Goal: Task Accomplishment & Management: Use online tool/utility

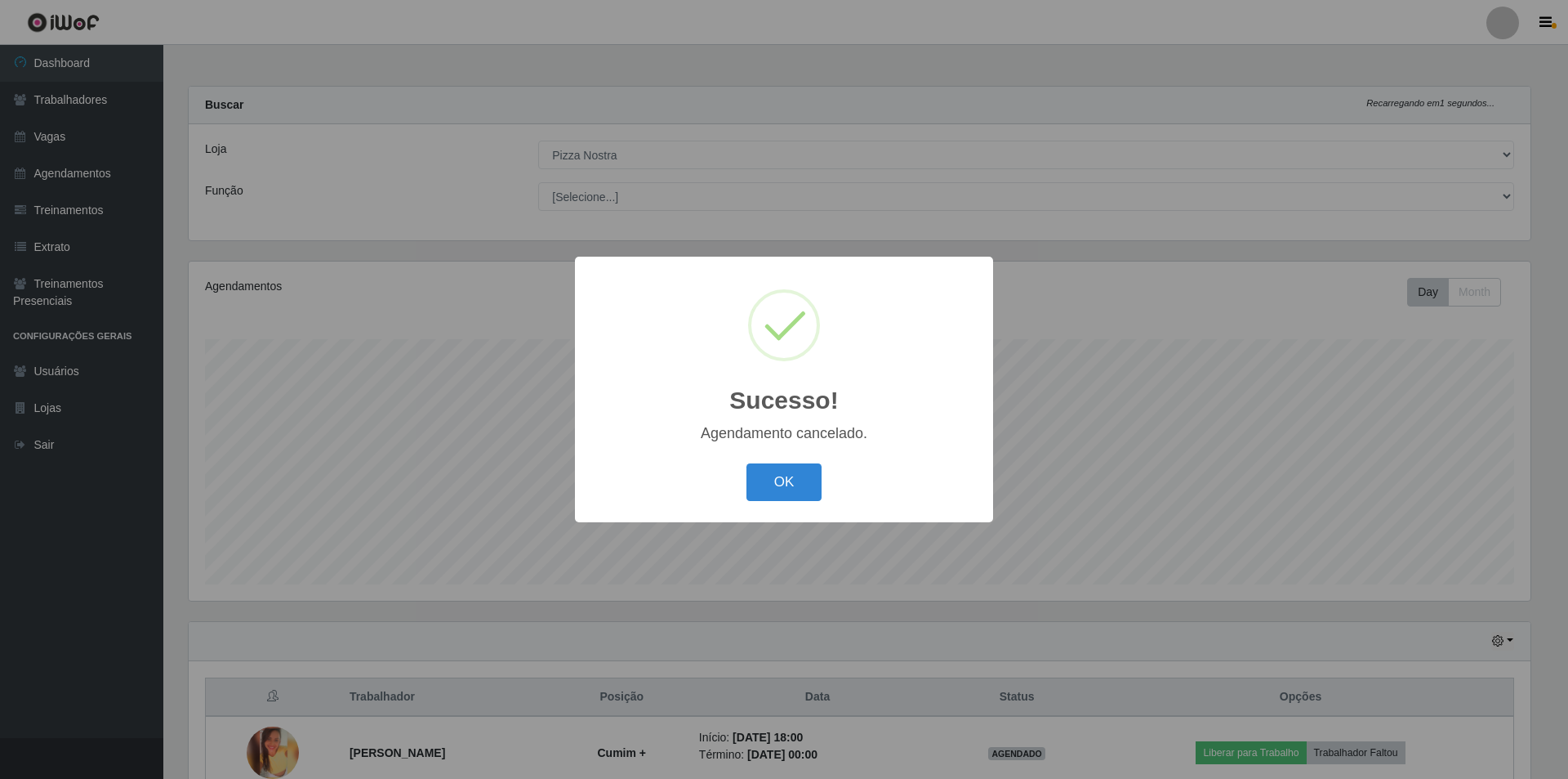
select select "337"
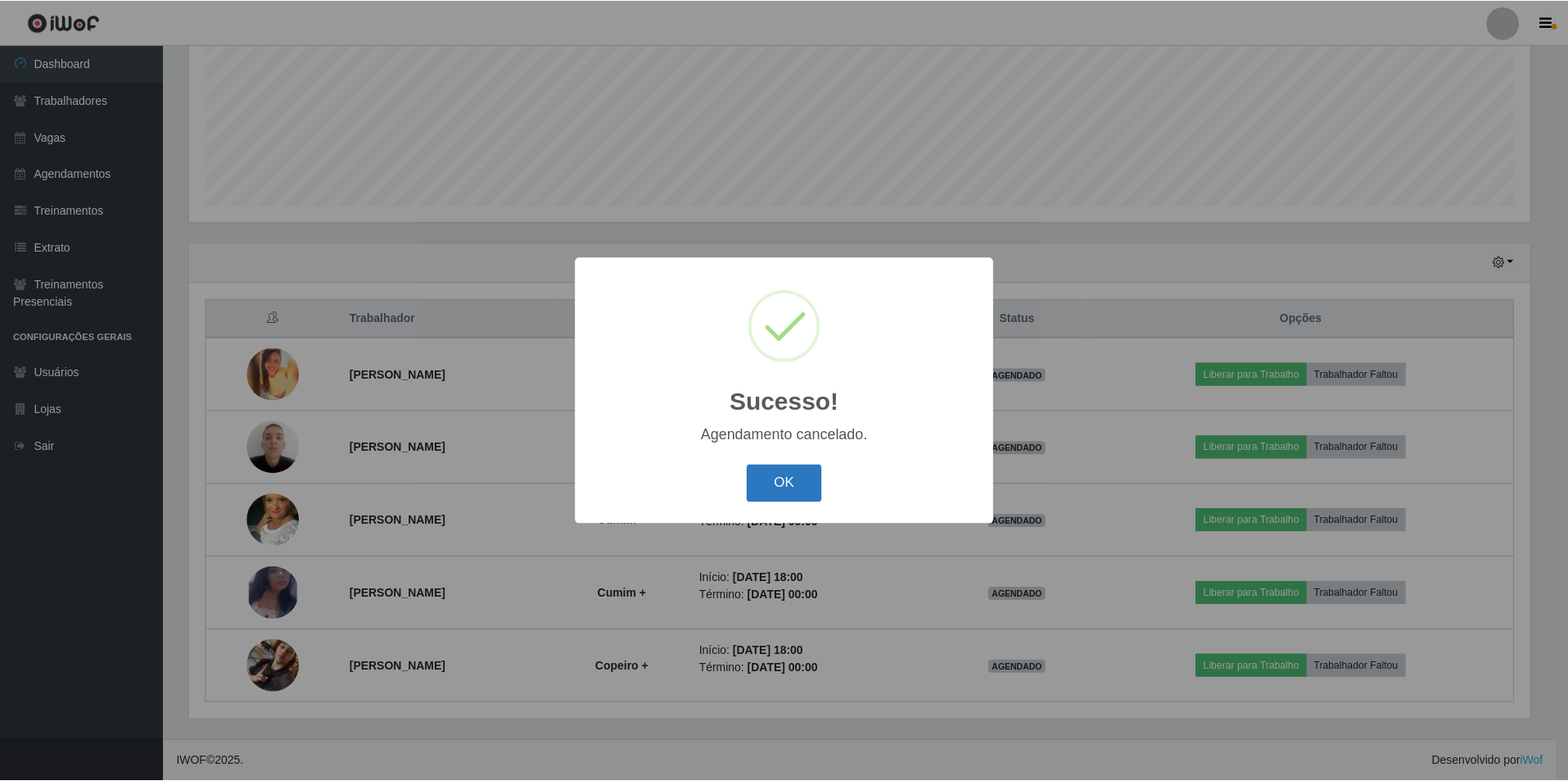
scroll to position [340, 1345]
click at [766, 503] on button "OK" at bounding box center [786, 483] width 76 height 39
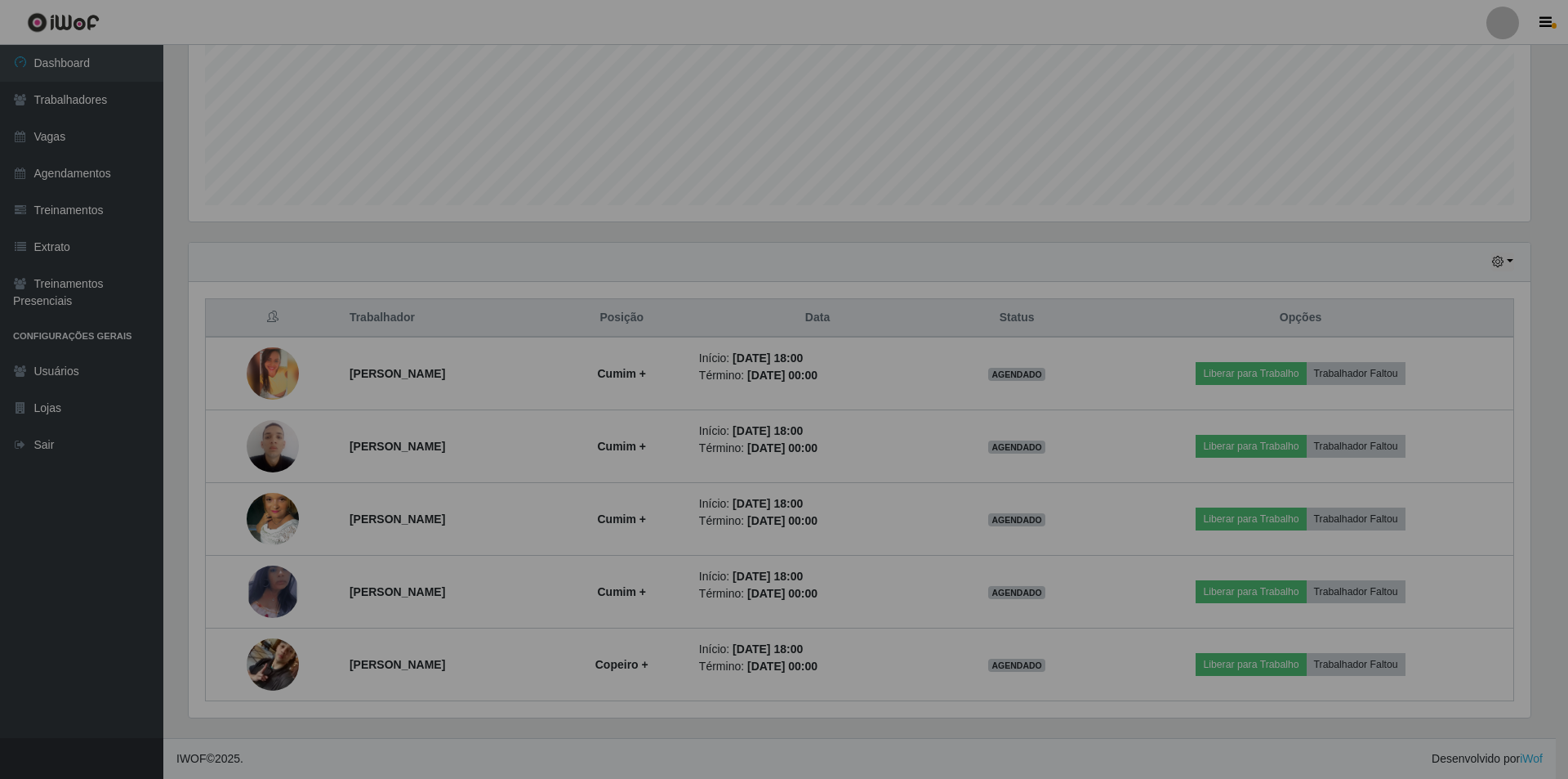
scroll to position [339, 1350]
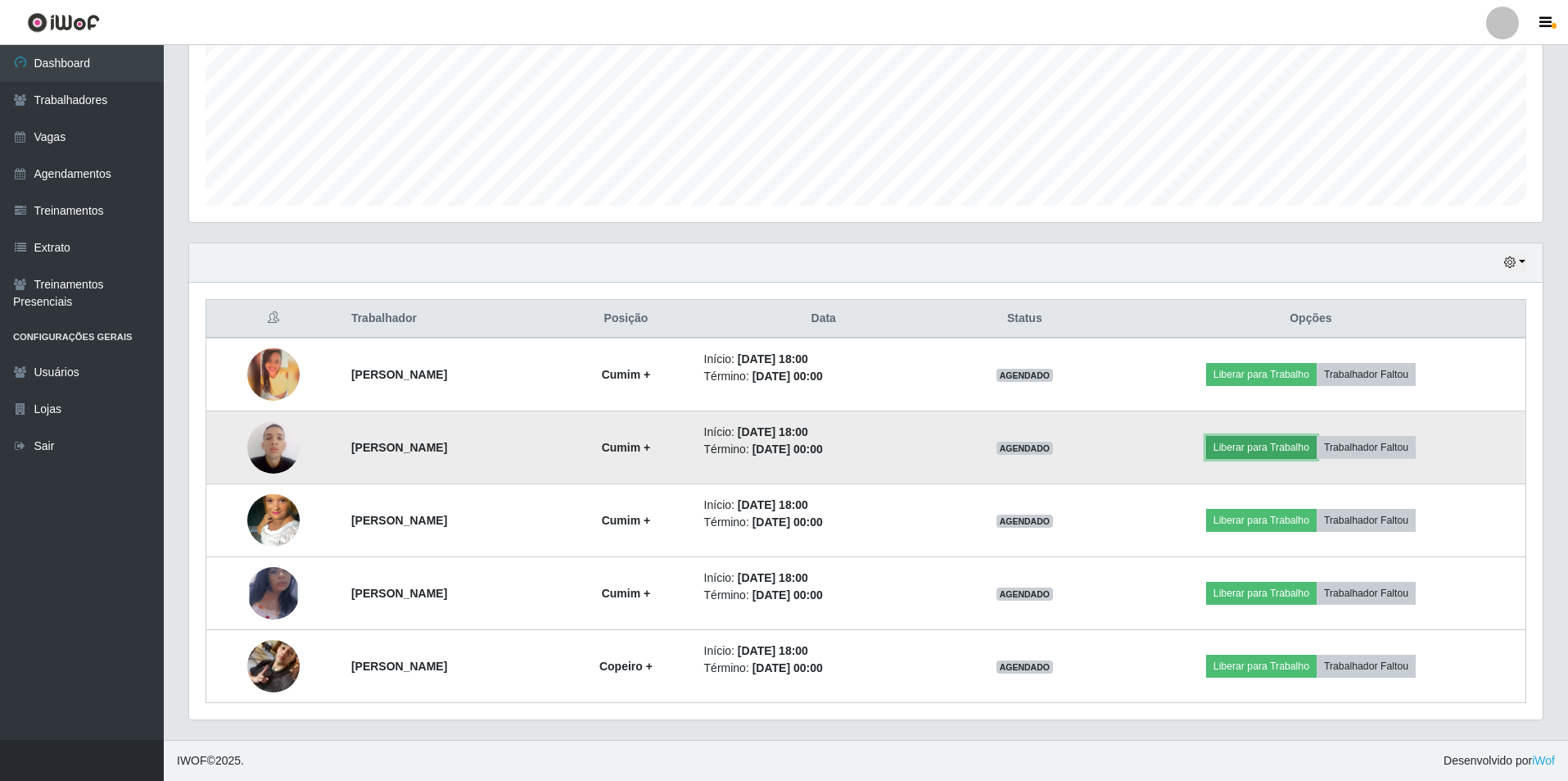
click at [1302, 453] on button "Liberar para Trabalho" at bounding box center [1261, 447] width 110 height 23
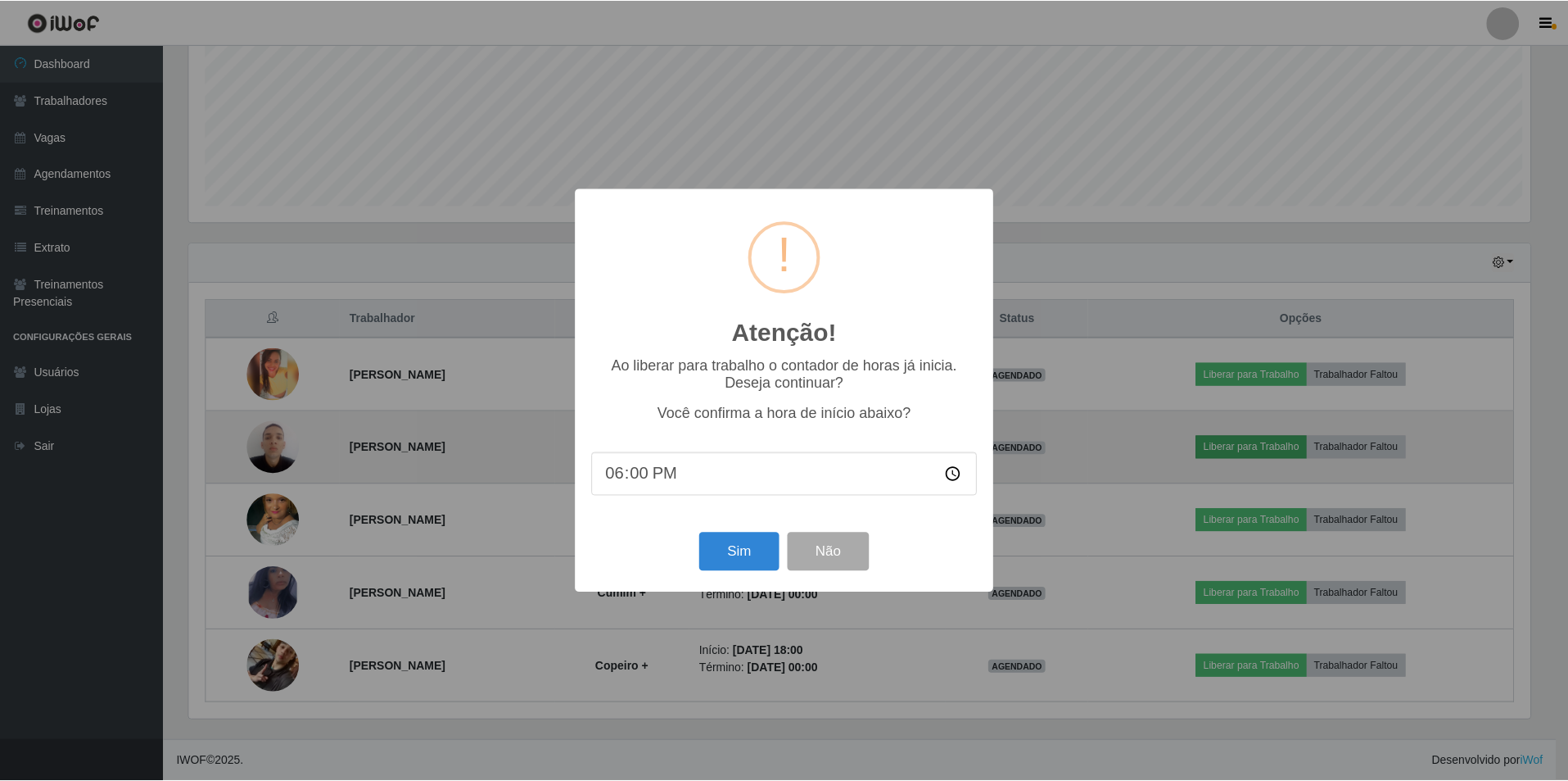
scroll to position [340, 1345]
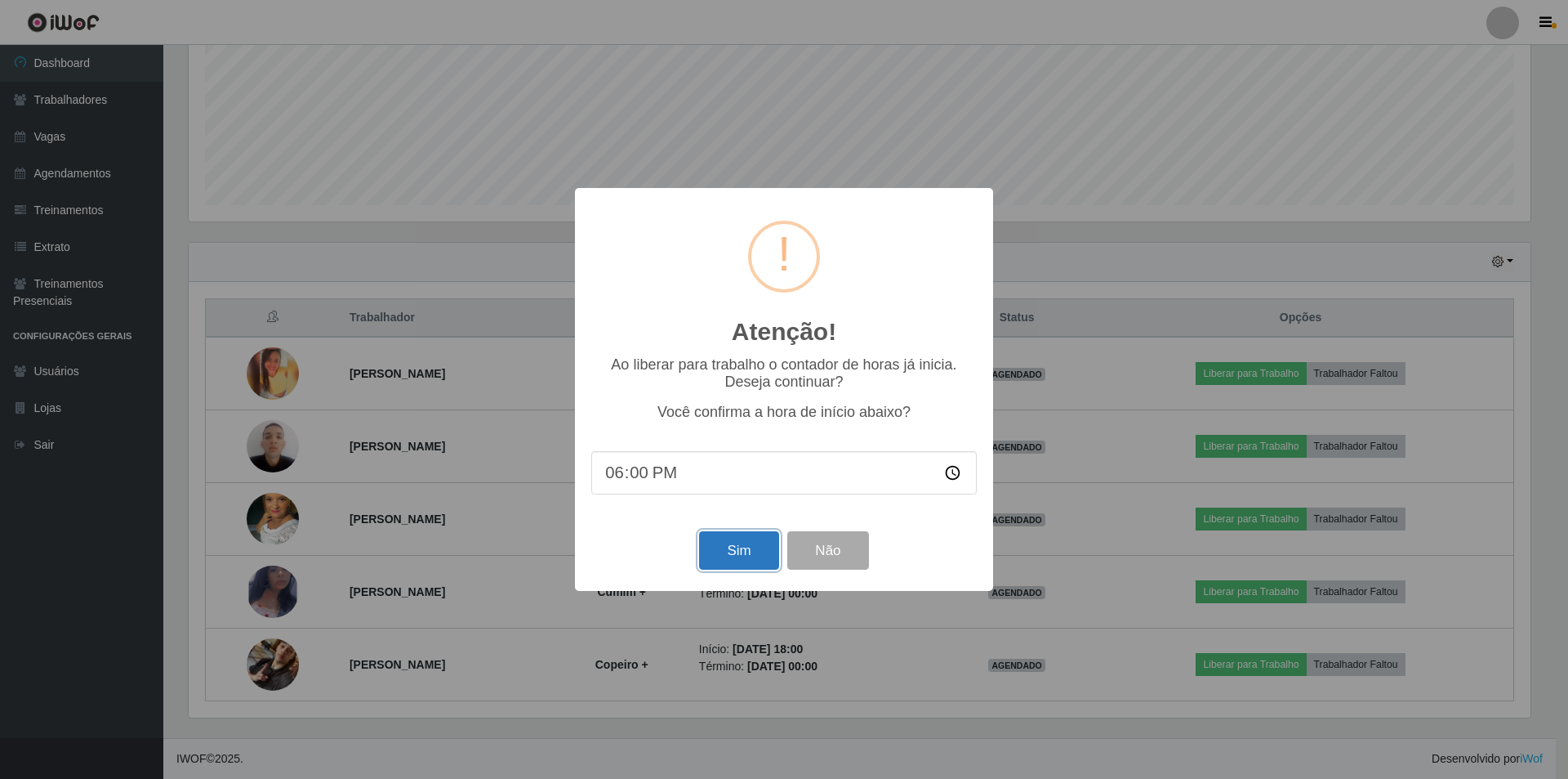
click at [727, 555] on button "Sim" at bounding box center [738, 550] width 80 height 39
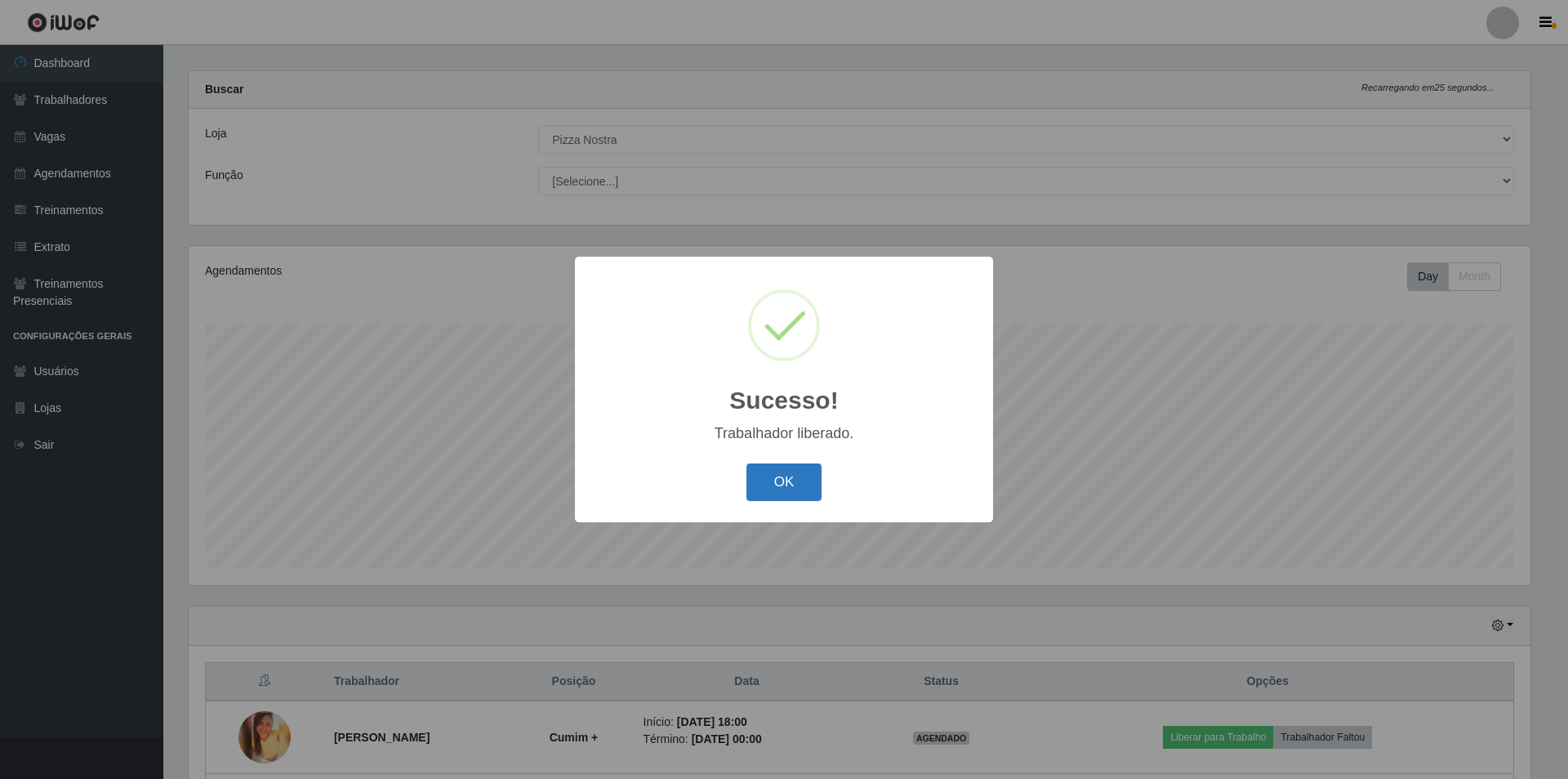
click at [800, 475] on button "OK" at bounding box center [784, 482] width 76 height 39
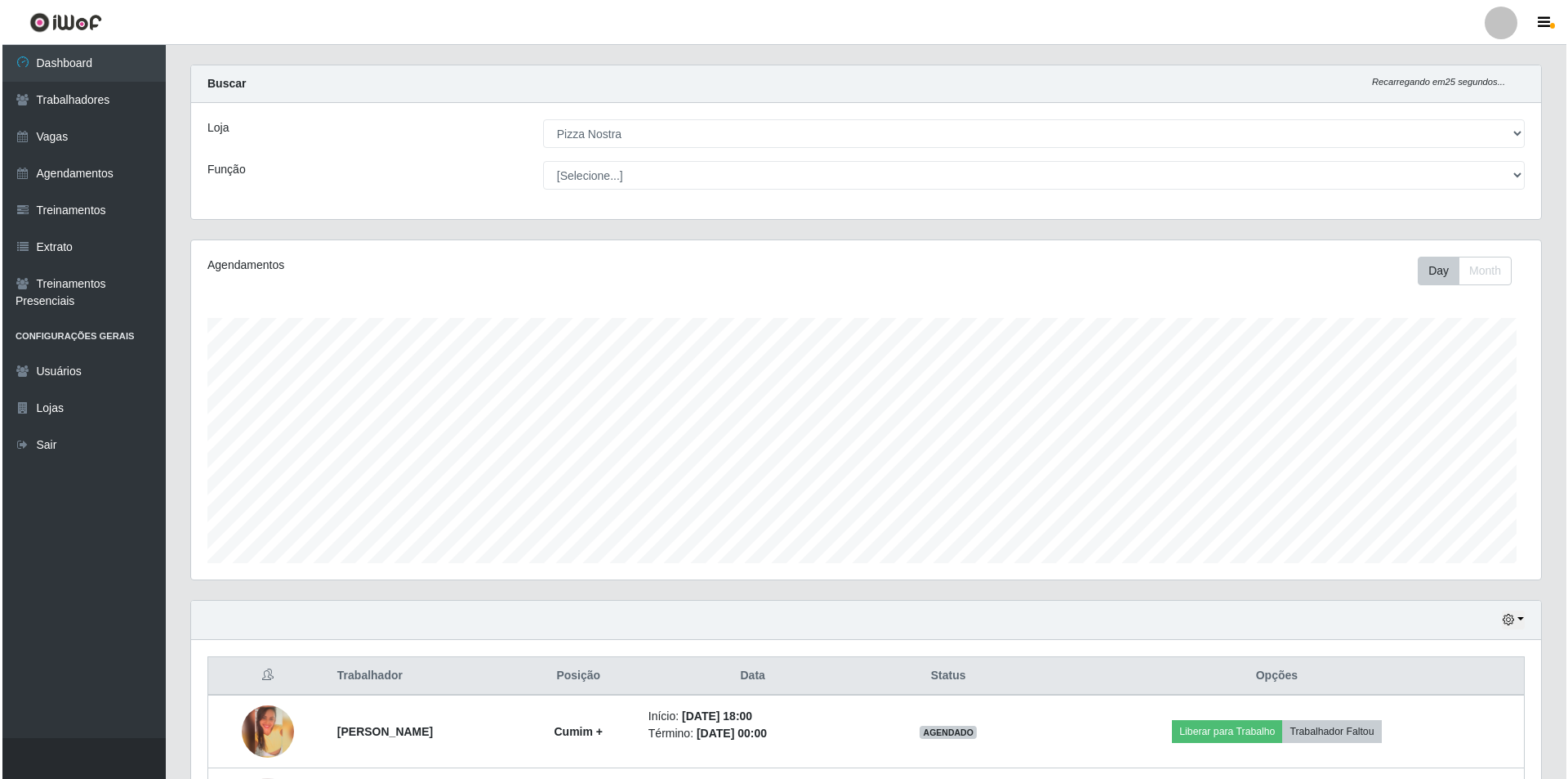
scroll to position [339, 1350]
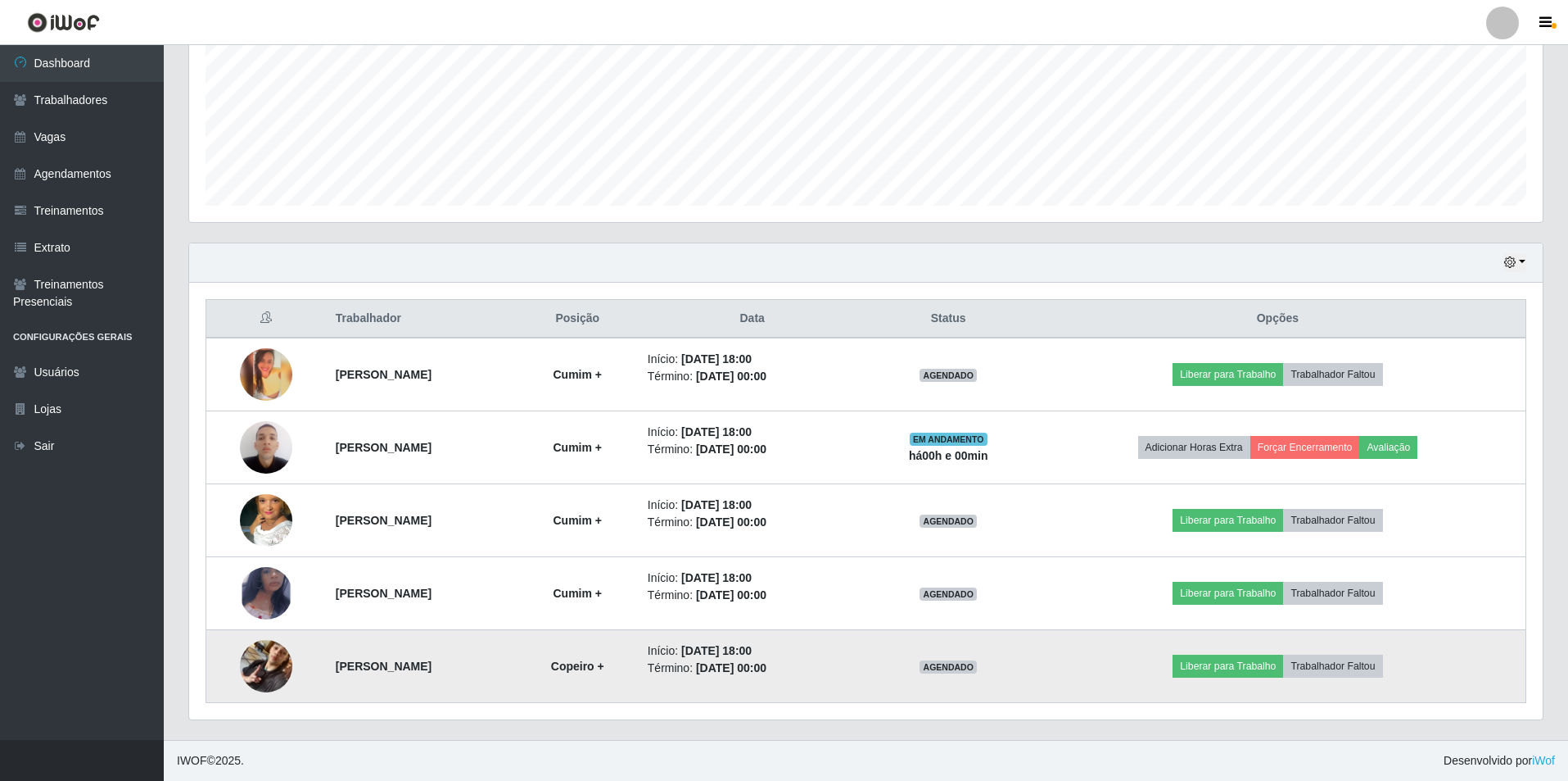
click at [253, 670] on img at bounding box center [266, 666] width 52 height 93
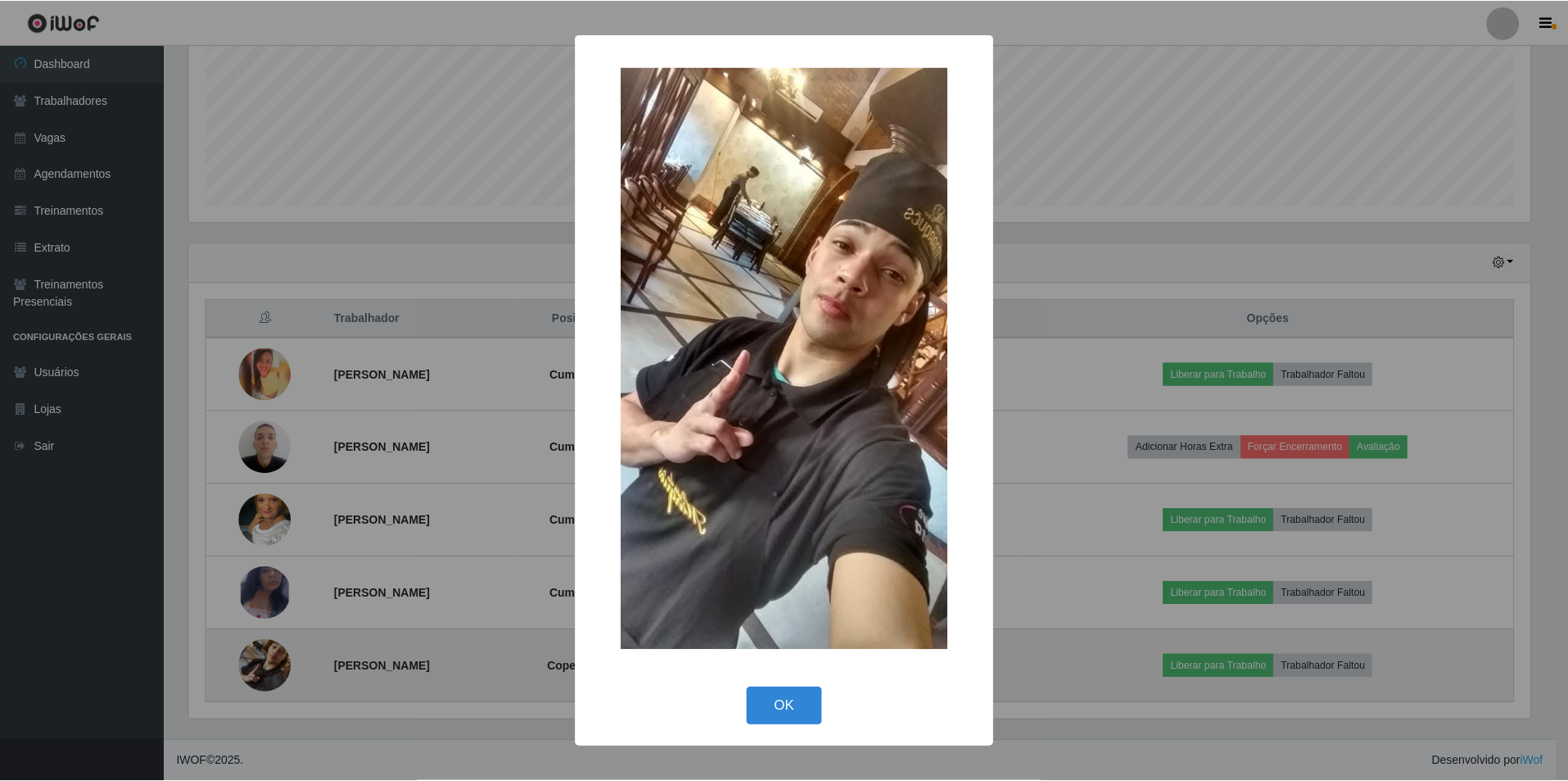
scroll to position [340, 1345]
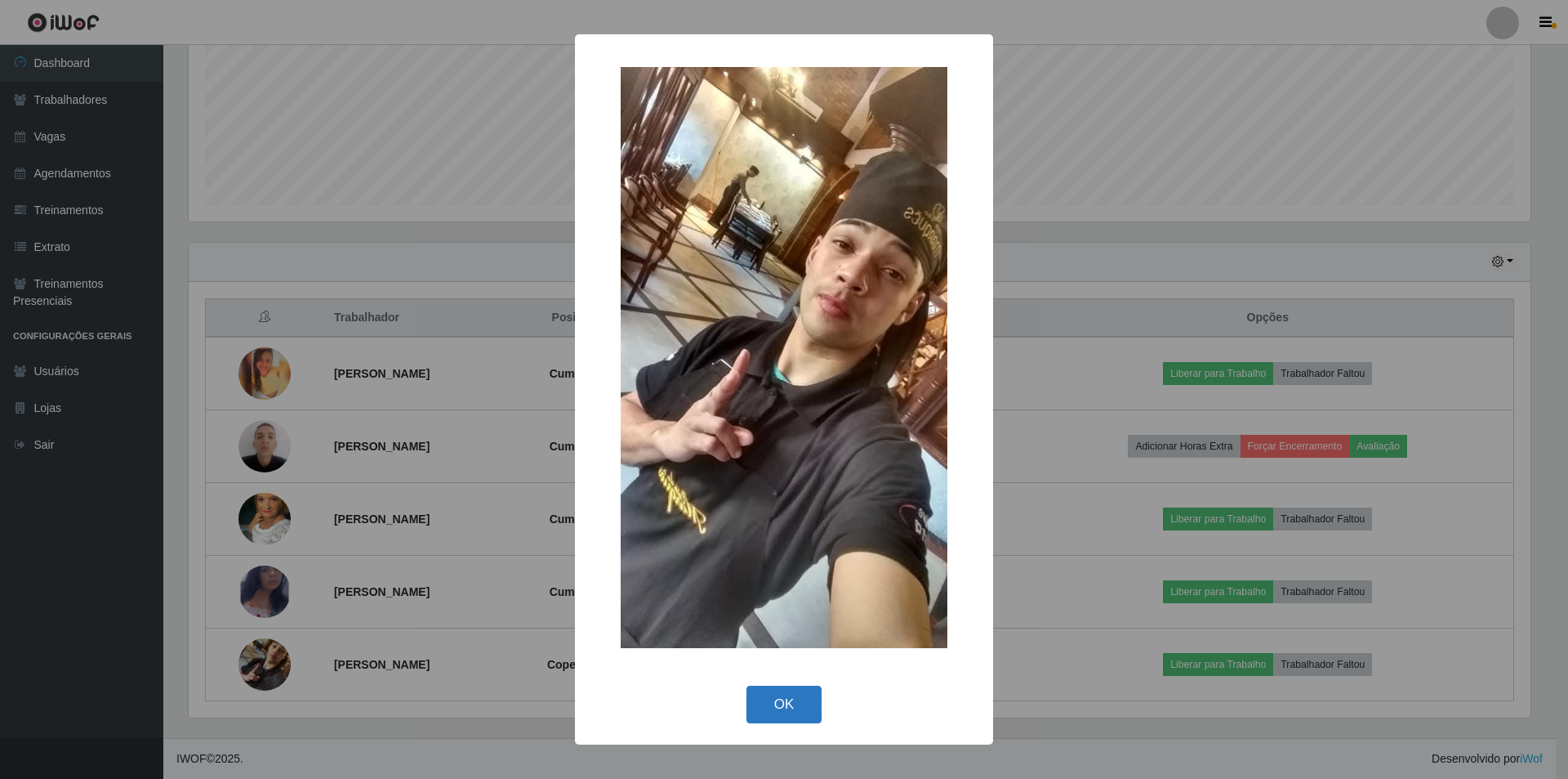
click at [771, 699] on button "OK" at bounding box center [784, 705] width 76 height 39
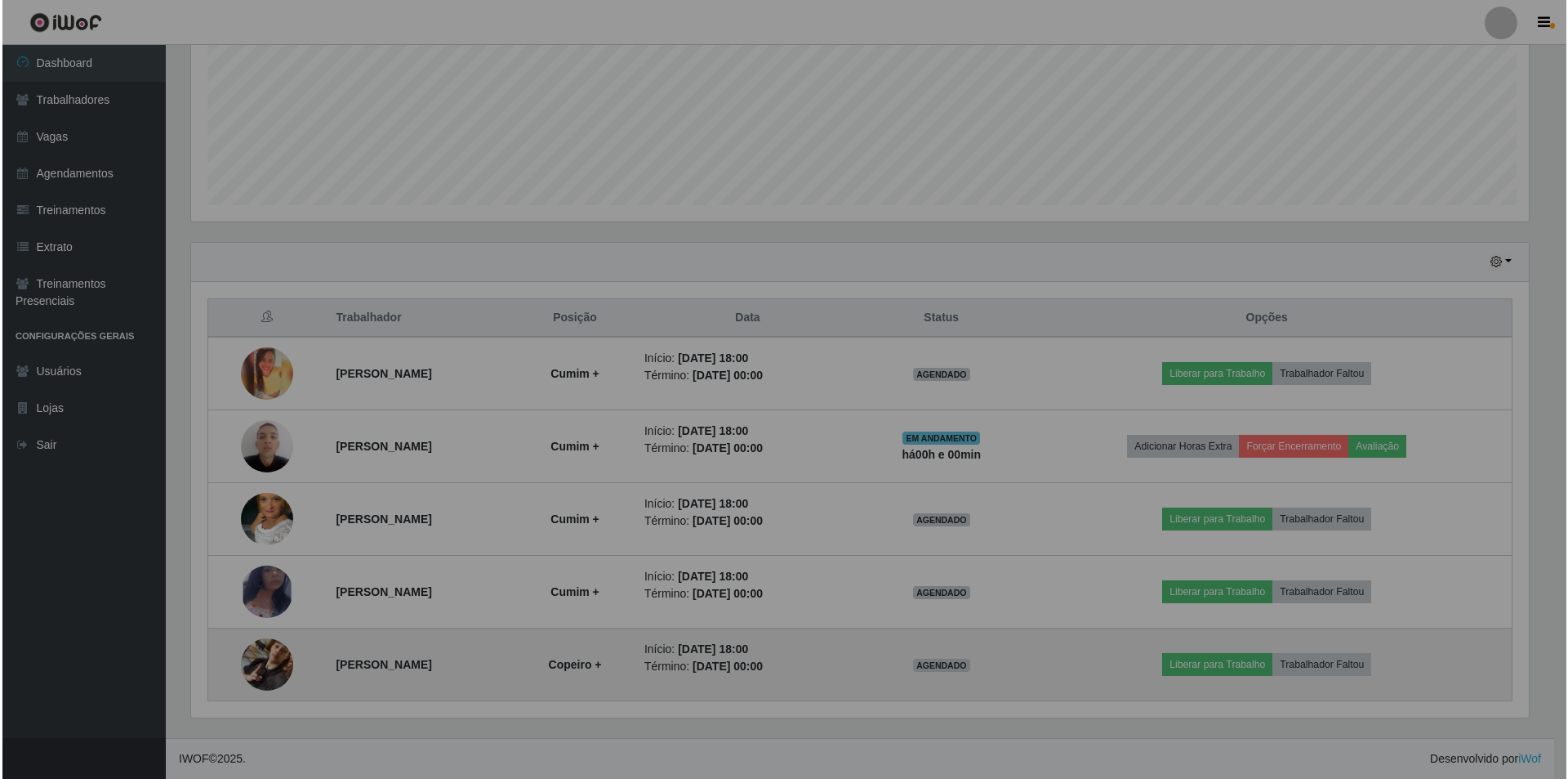
scroll to position [339, 1350]
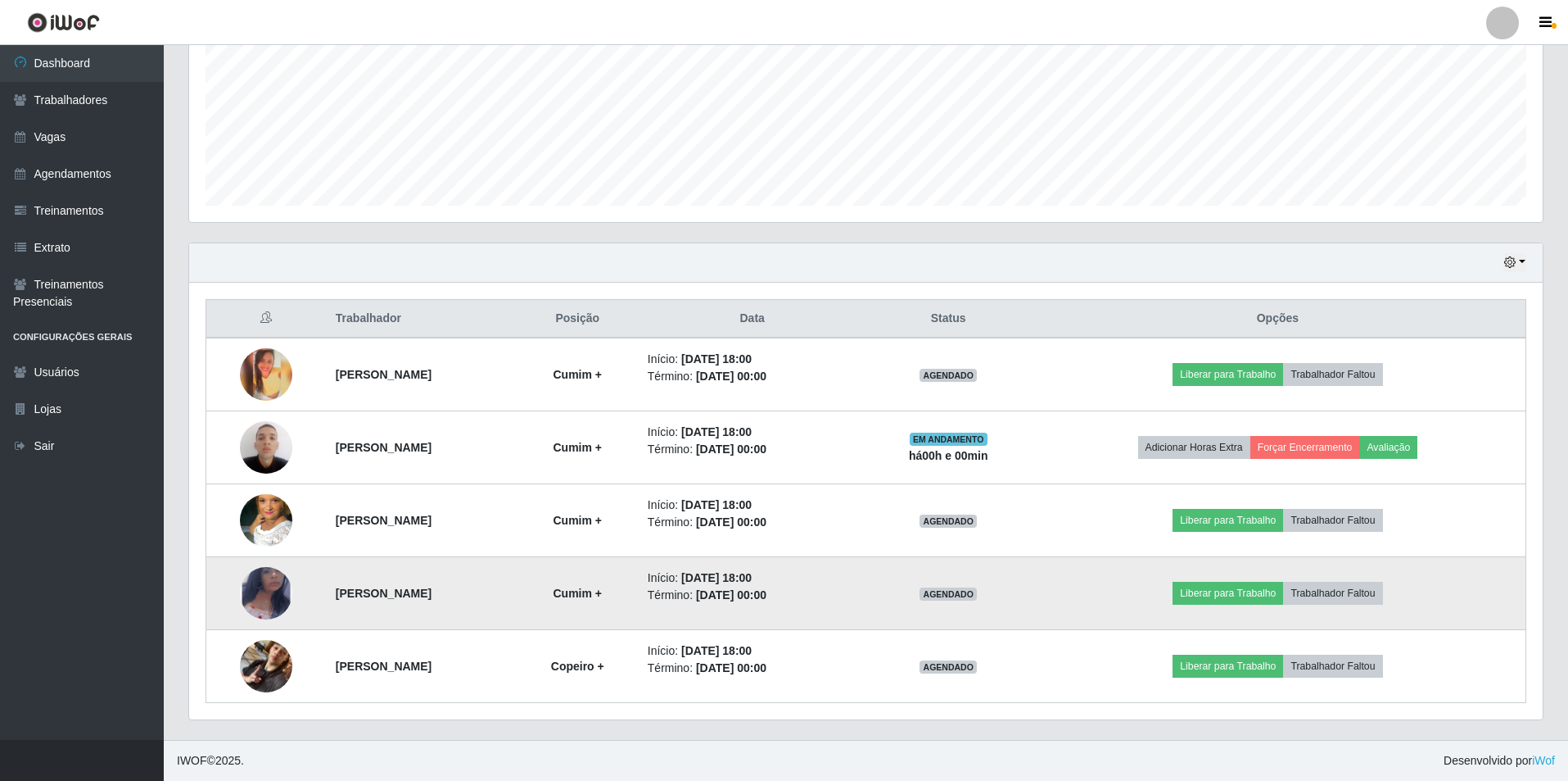
click at [240, 604] on img at bounding box center [266, 592] width 52 height 85
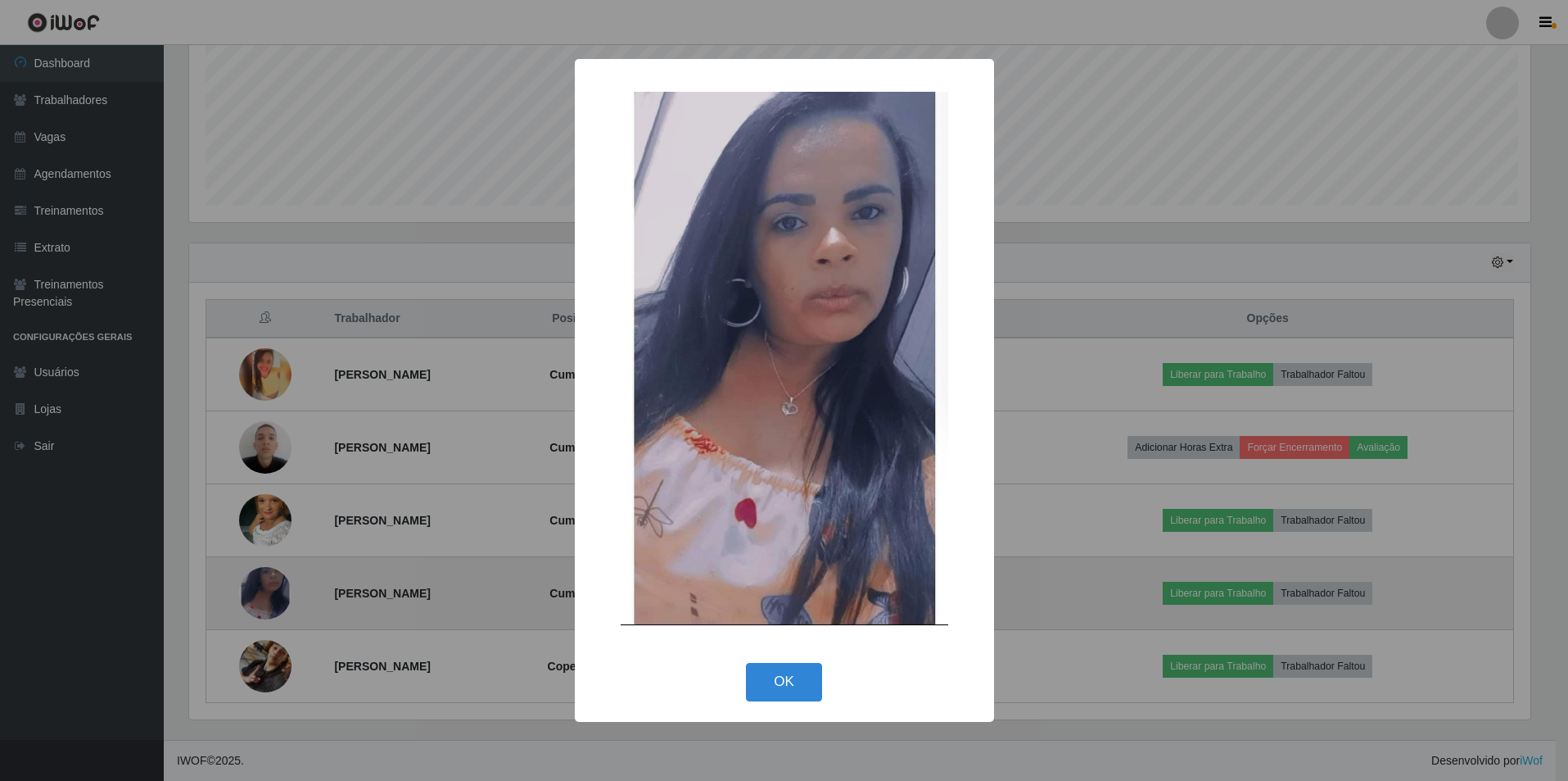
scroll to position [340, 1345]
click at [234, 604] on div "× OK Cancel" at bounding box center [786, 390] width 1572 height 781
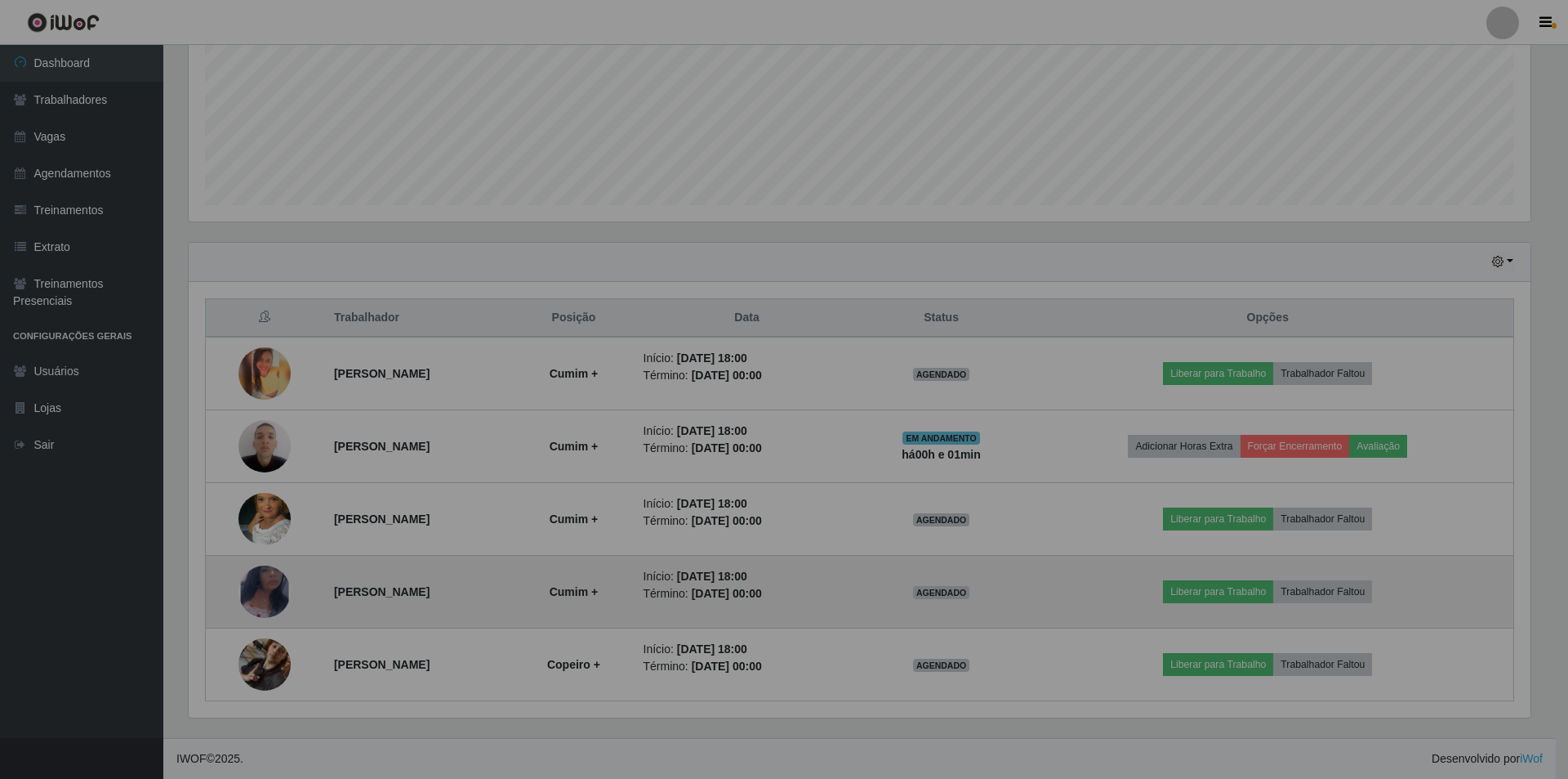
scroll to position [339, 1350]
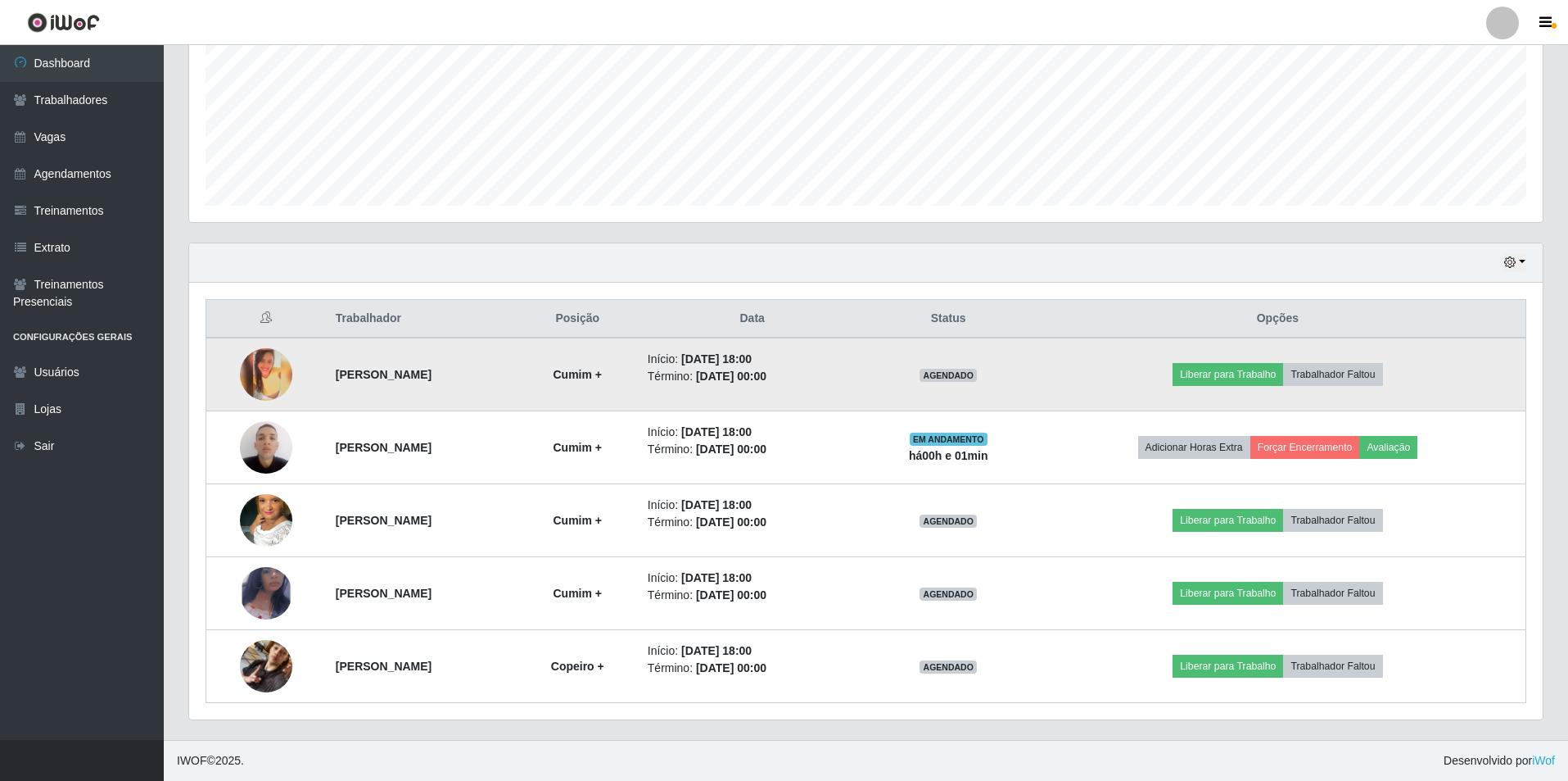
click at [252, 379] on img at bounding box center [266, 374] width 52 height 52
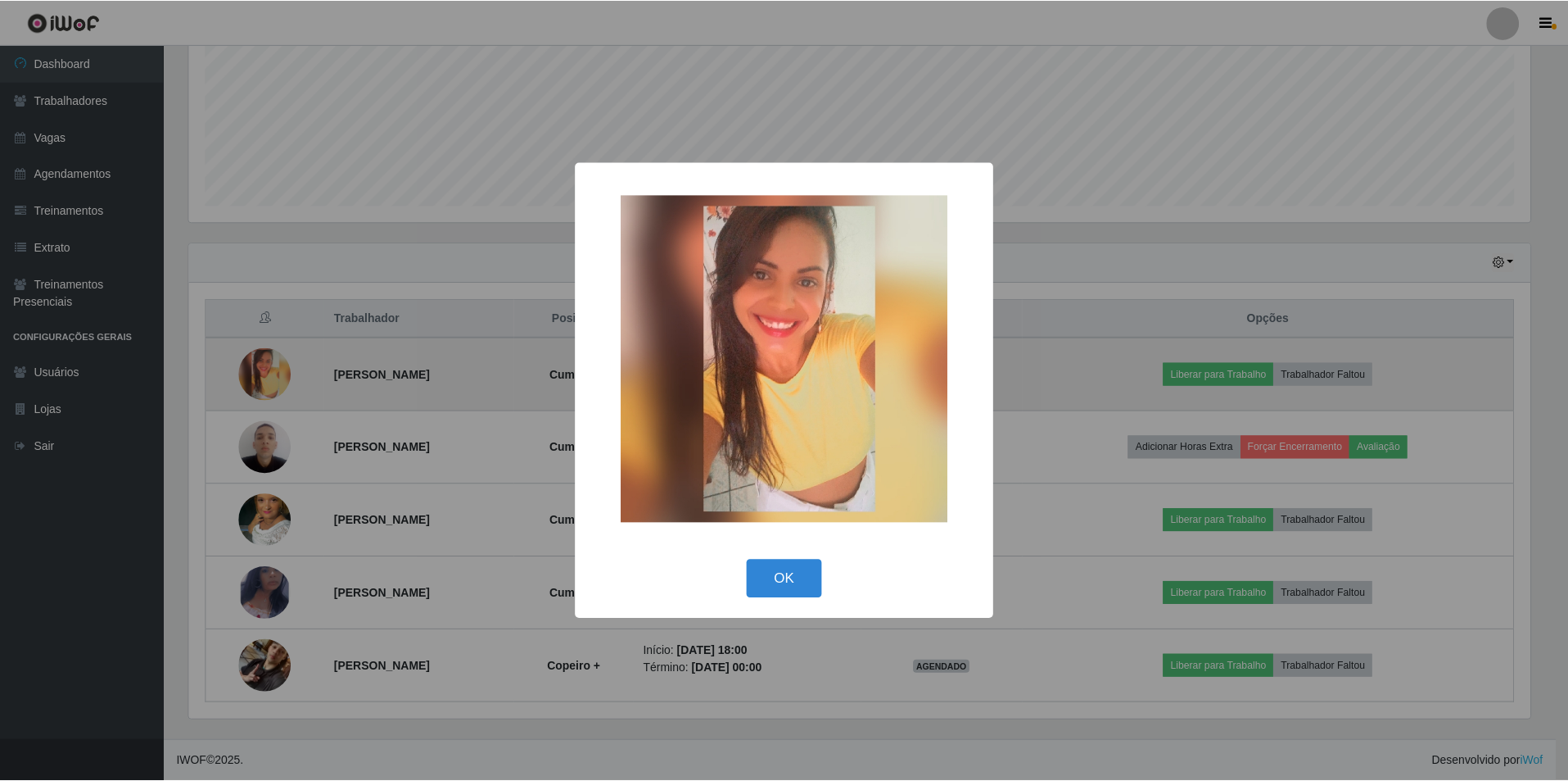
scroll to position [340, 1345]
click at [252, 379] on div "× OK Cancel" at bounding box center [786, 390] width 1572 height 781
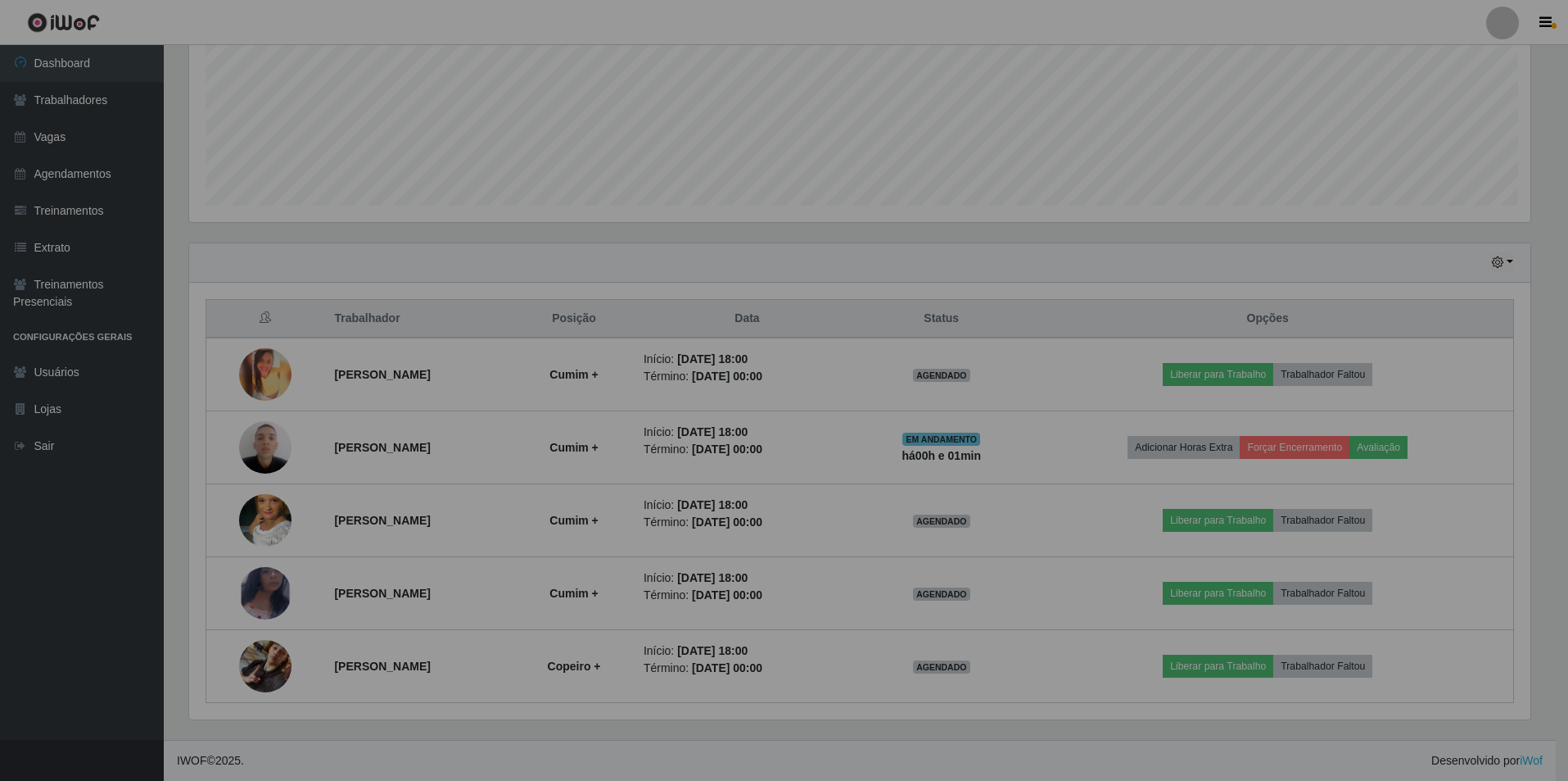
scroll to position [340, 1353]
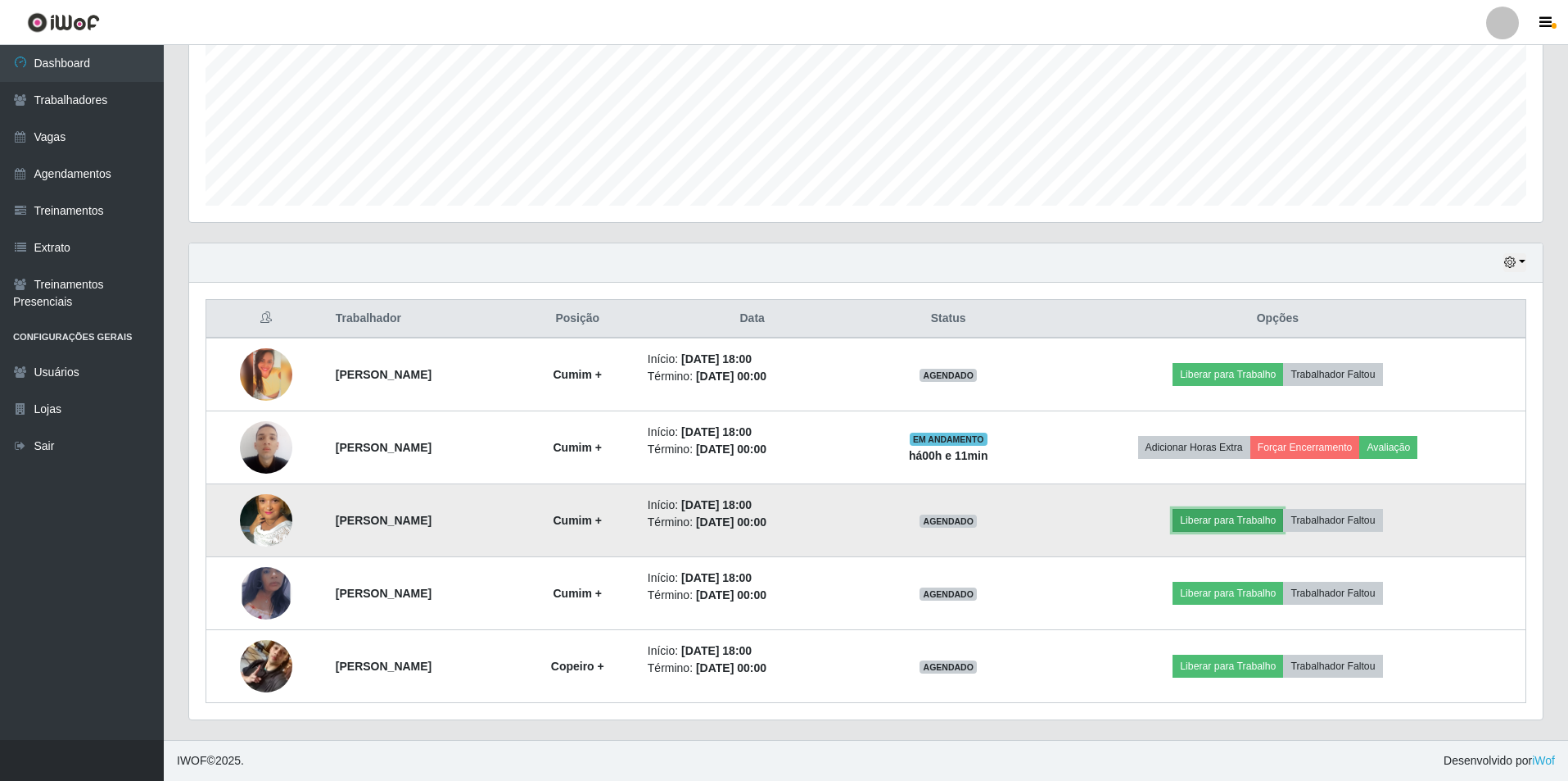
click at [1266, 513] on button "Liberar para Trabalho" at bounding box center [1228, 521] width 110 height 23
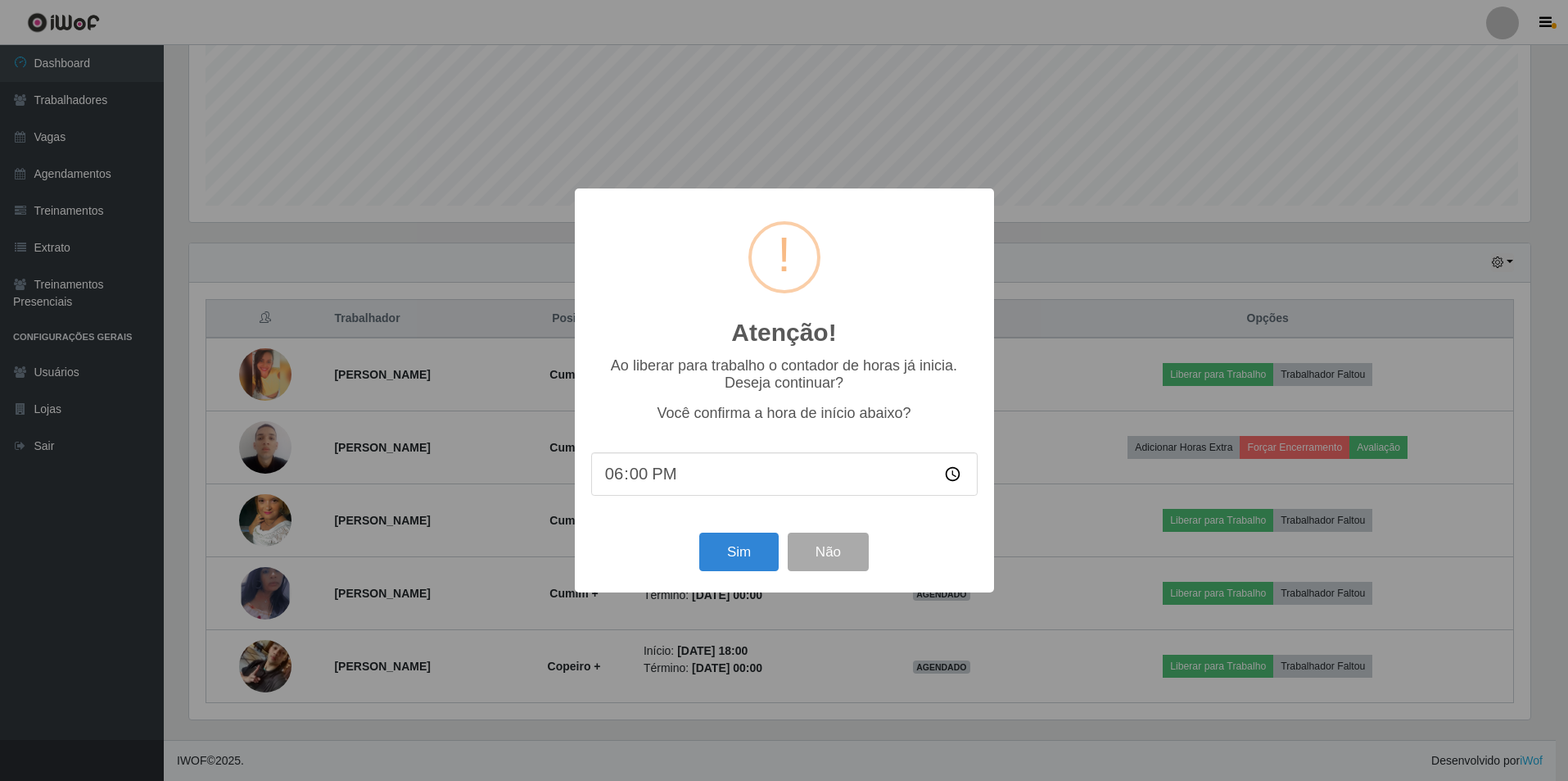
scroll to position [340, 1345]
click at [731, 554] on button "Sim" at bounding box center [740, 551] width 80 height 39
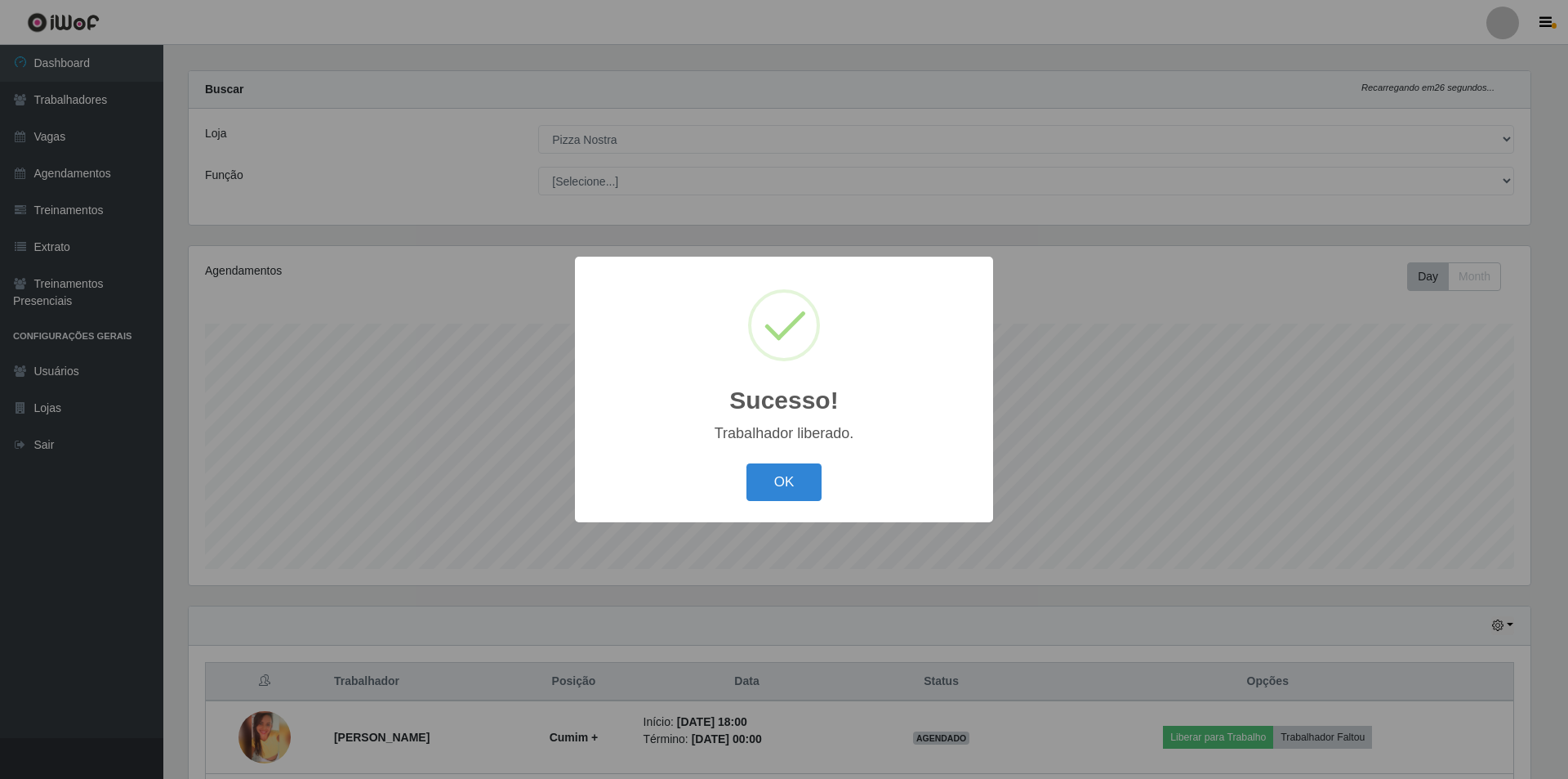
drag, startPoint x: 791, startPoint y: 492, endPoint x: 780, endPoint y: 503, distance: 15.6
click at [791, 493] on button "OK" at bounding box center [784, 482] width 76 height 39
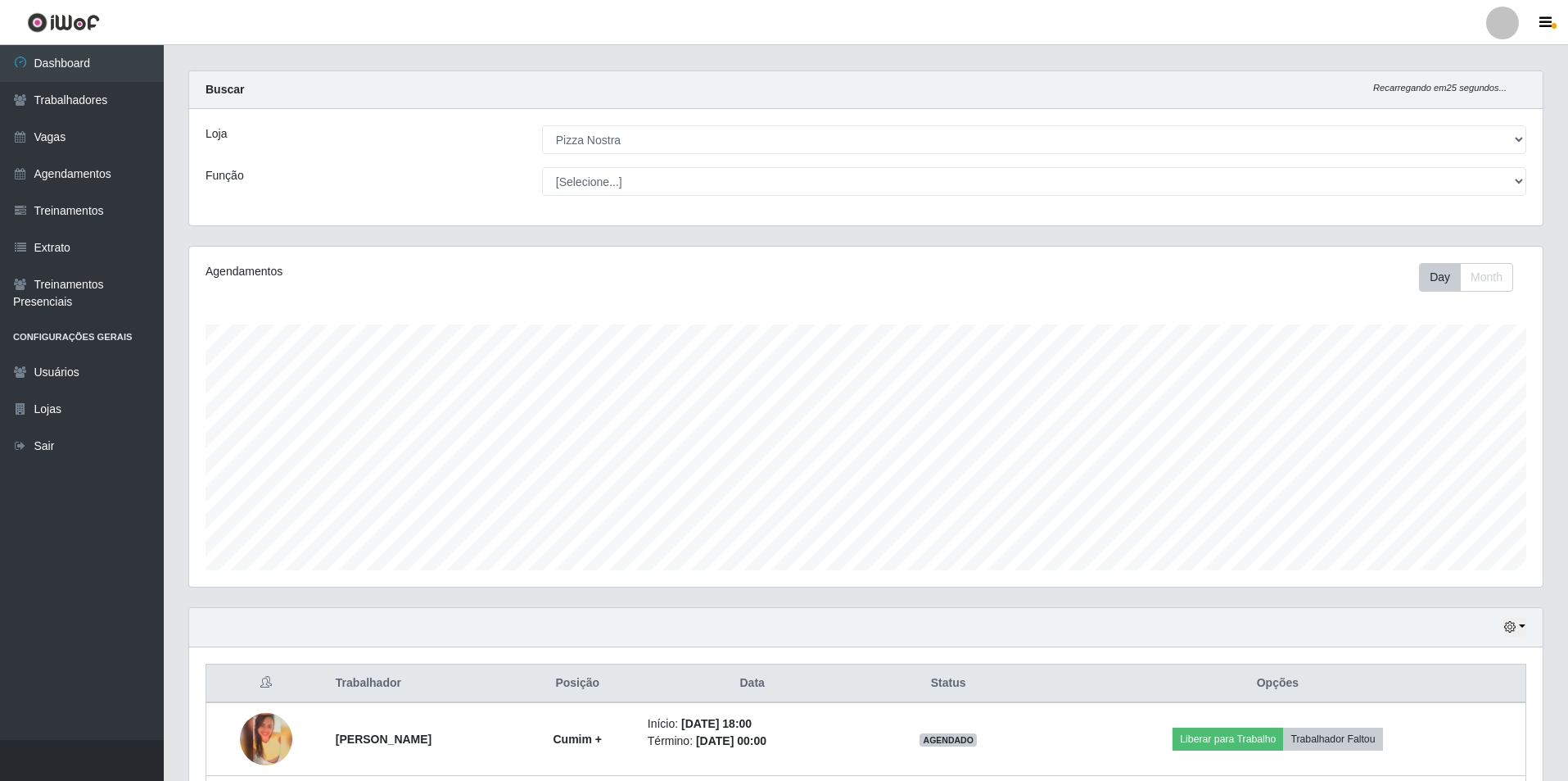
scroll to position [380, 0]
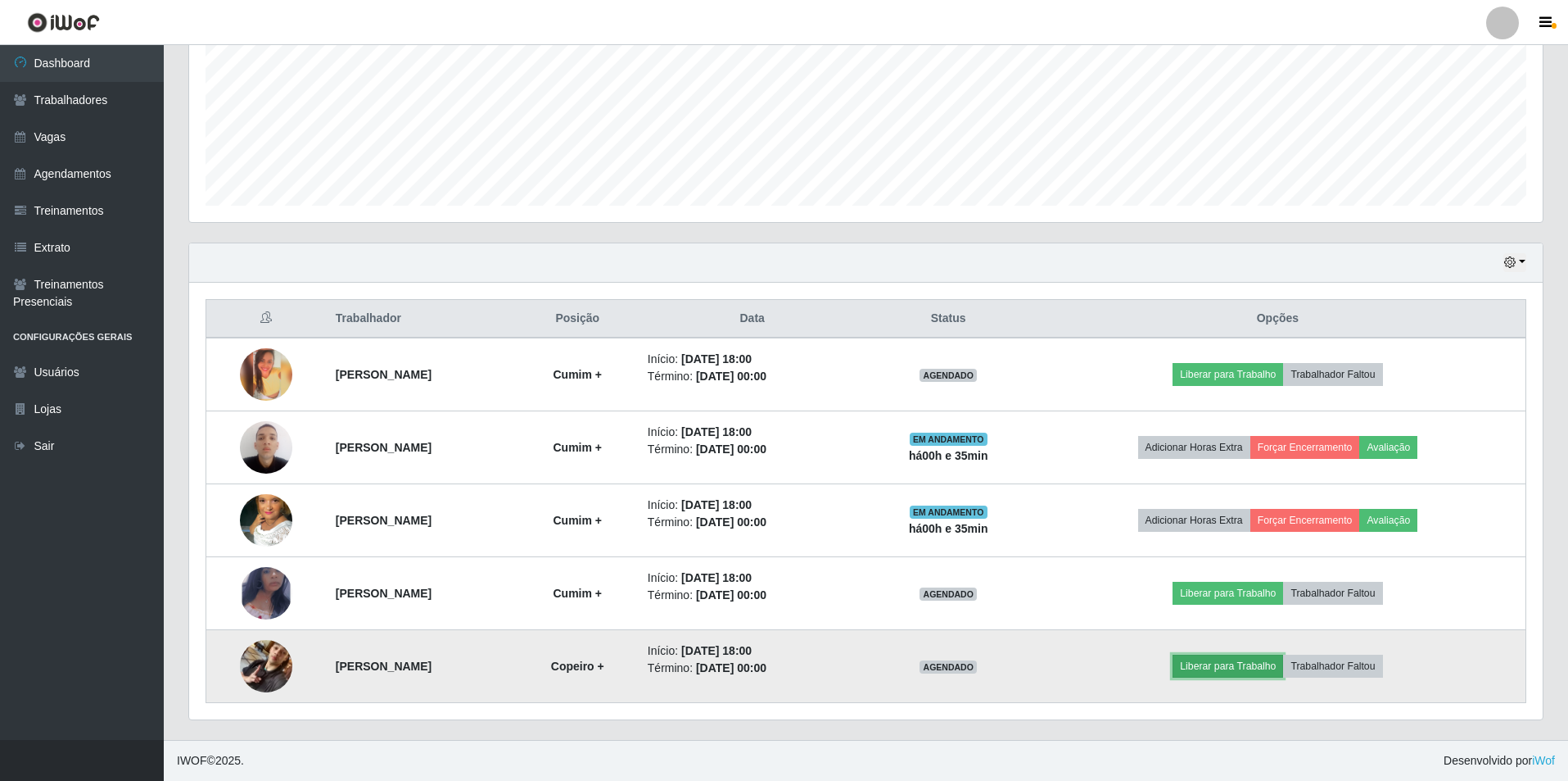
click at [1271, 670] on button "Liberar para Trabalho" at bounding box center [1228, 666] width 110 height 23
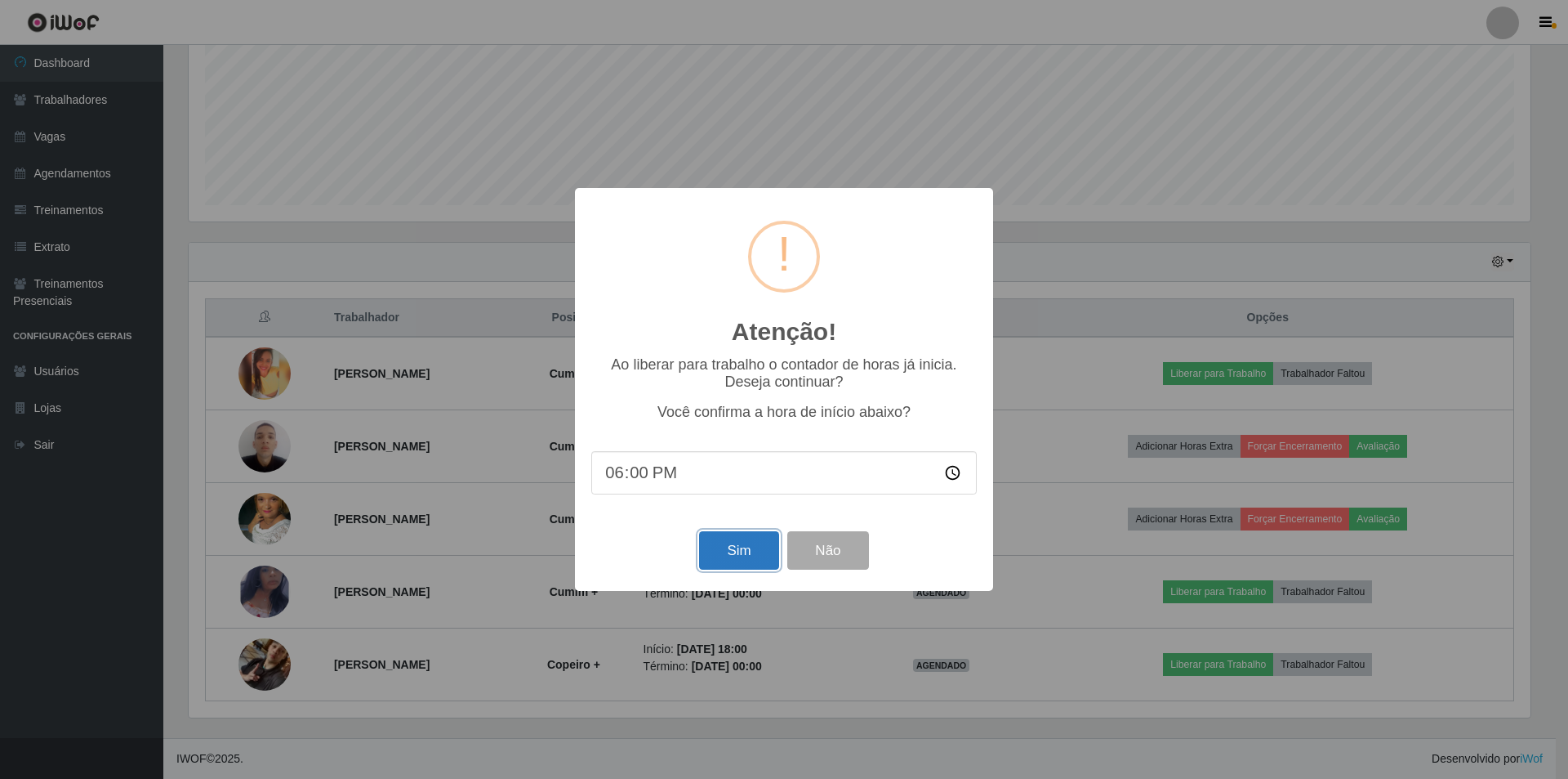
click at [740, 569] on button "Sim" at bounding box center [738, 550] width 80 height 39
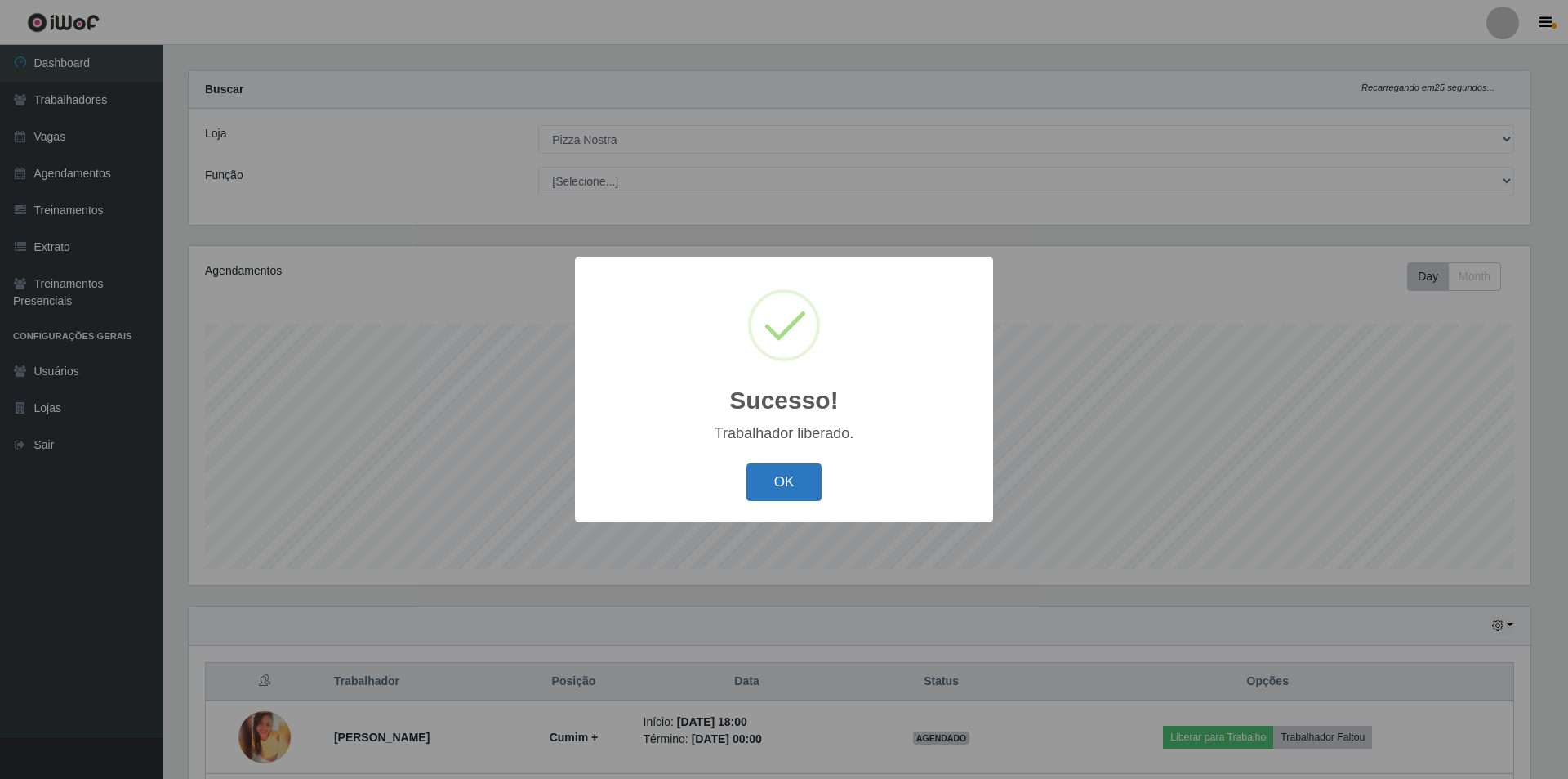
click at [753, 495] on button "OK" at bounding box center [784, 482] width 76 height 39
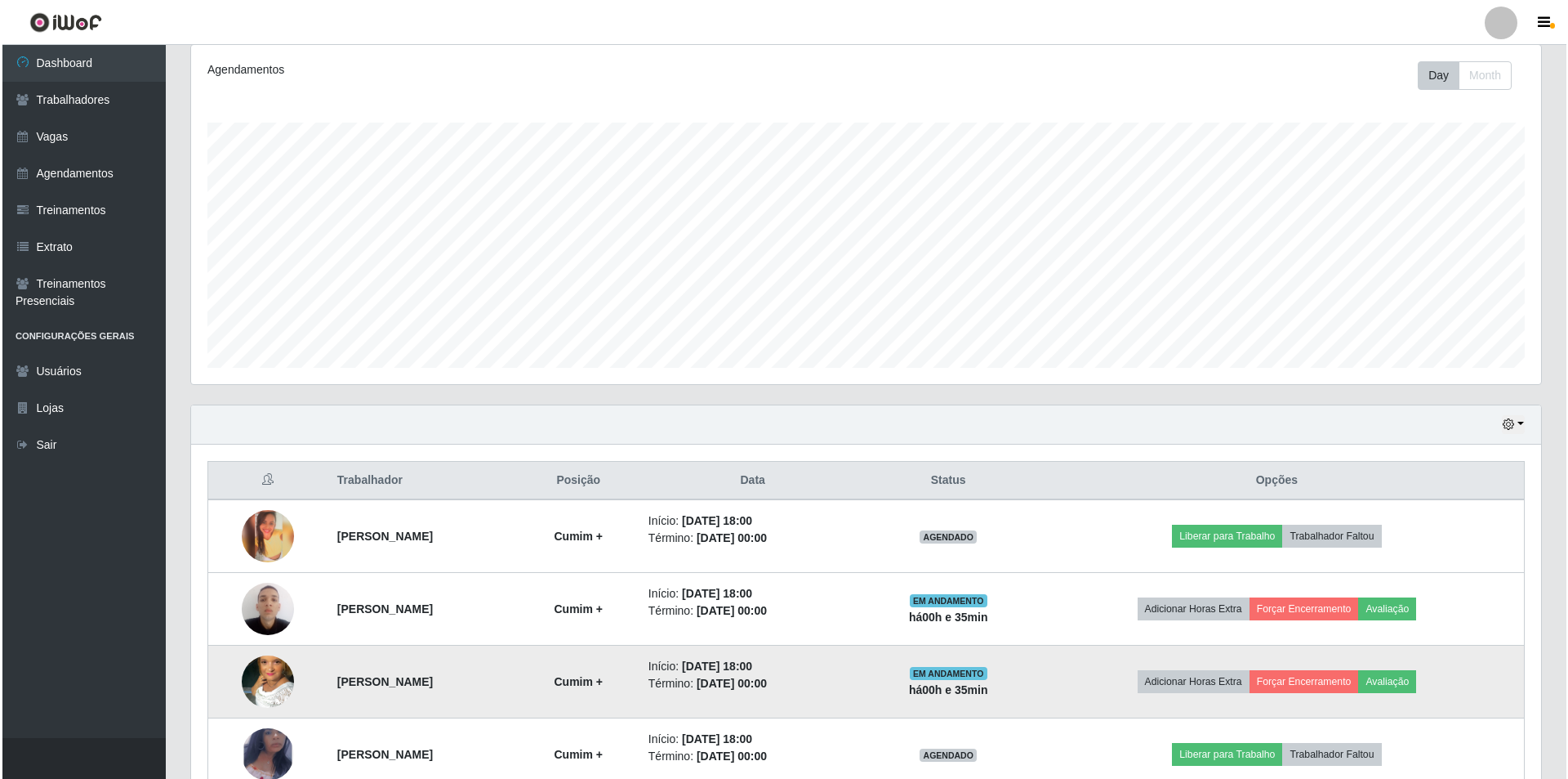
scroll to position [379, 0]
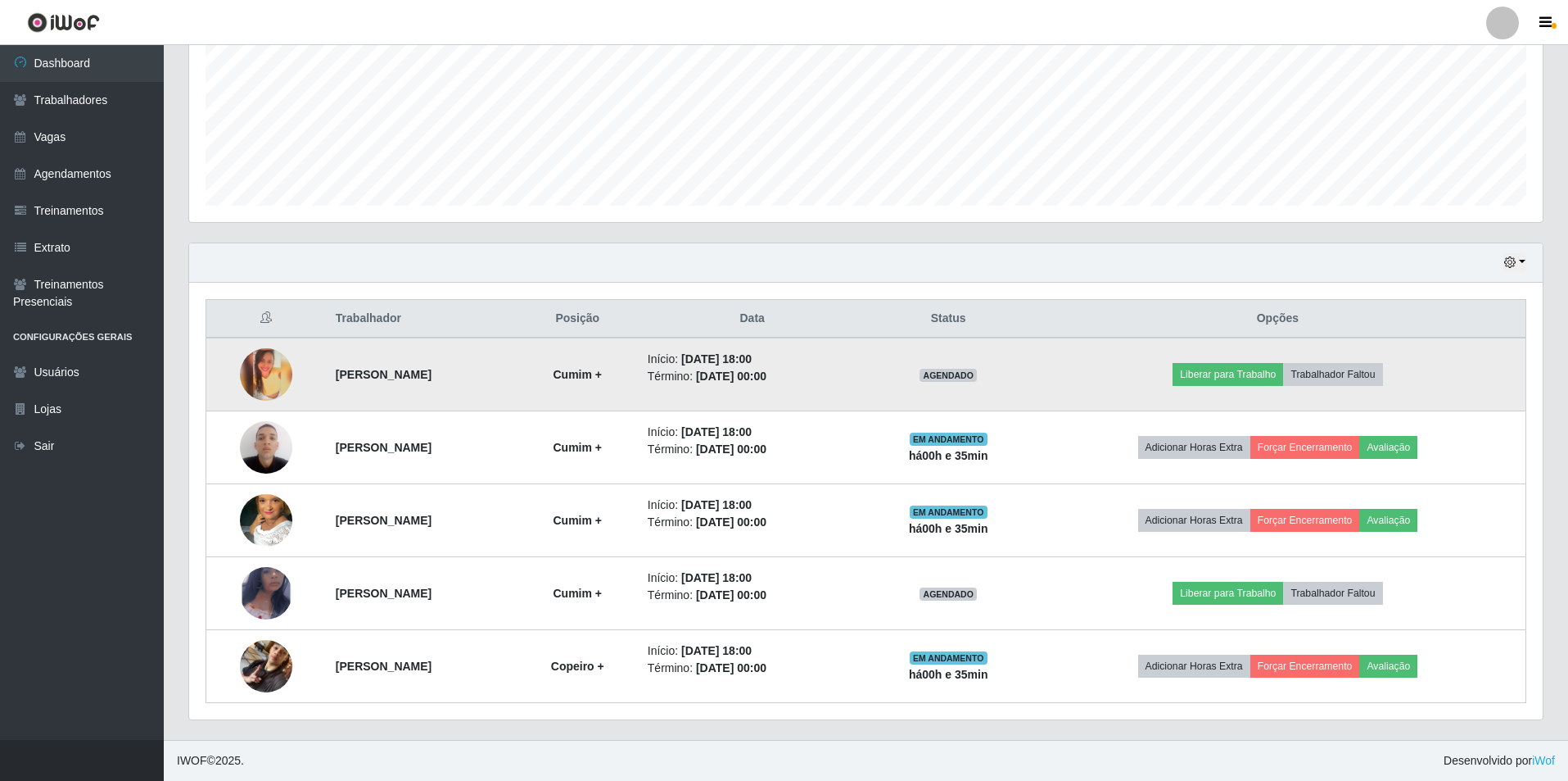
click at [274, 385] on img at bounding box center [266, 374] width 52 height 52
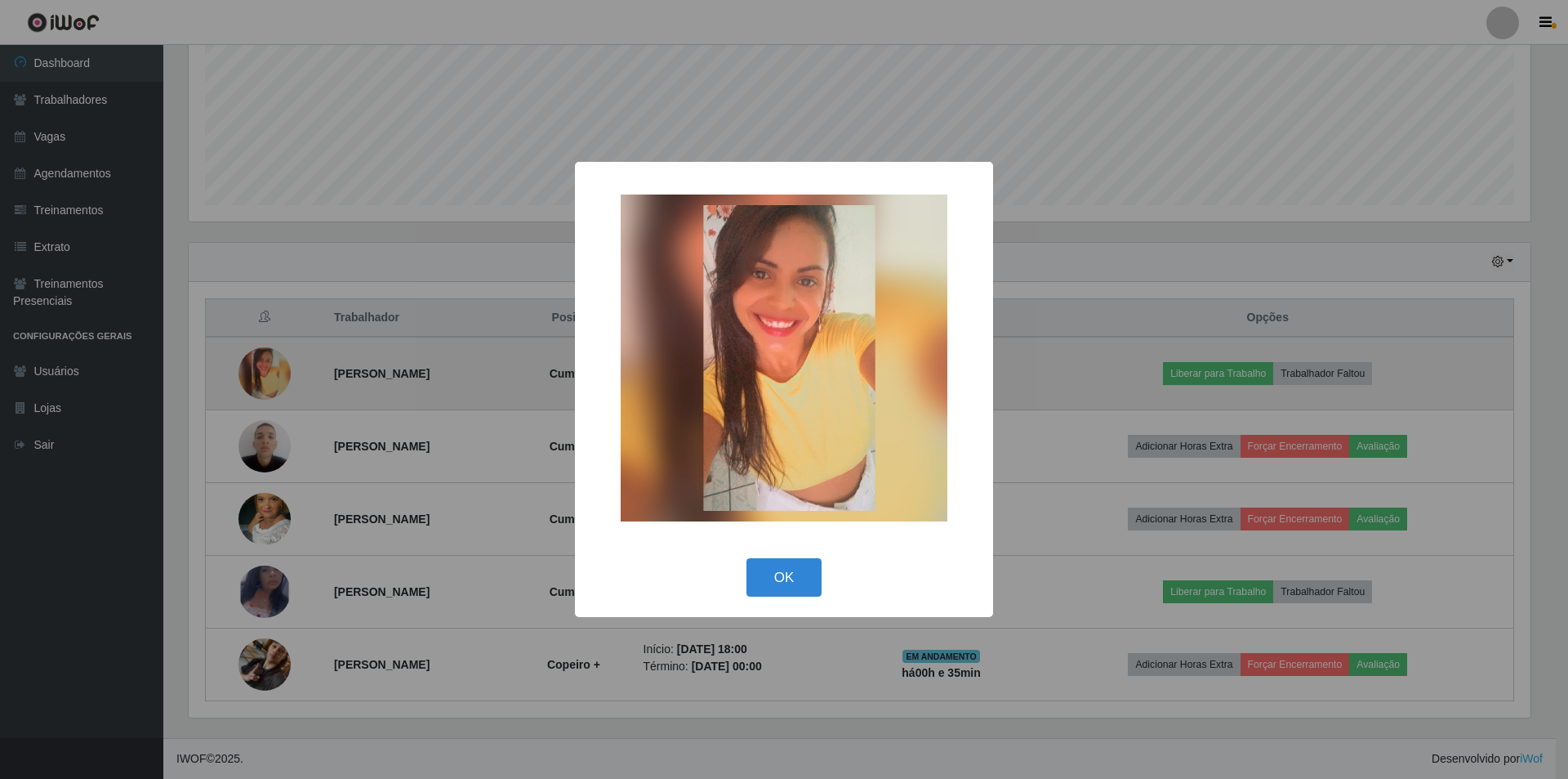
click at [273, 384] on div "× OK Cancel" at bounding box center [784, 390] width 1568 height 779
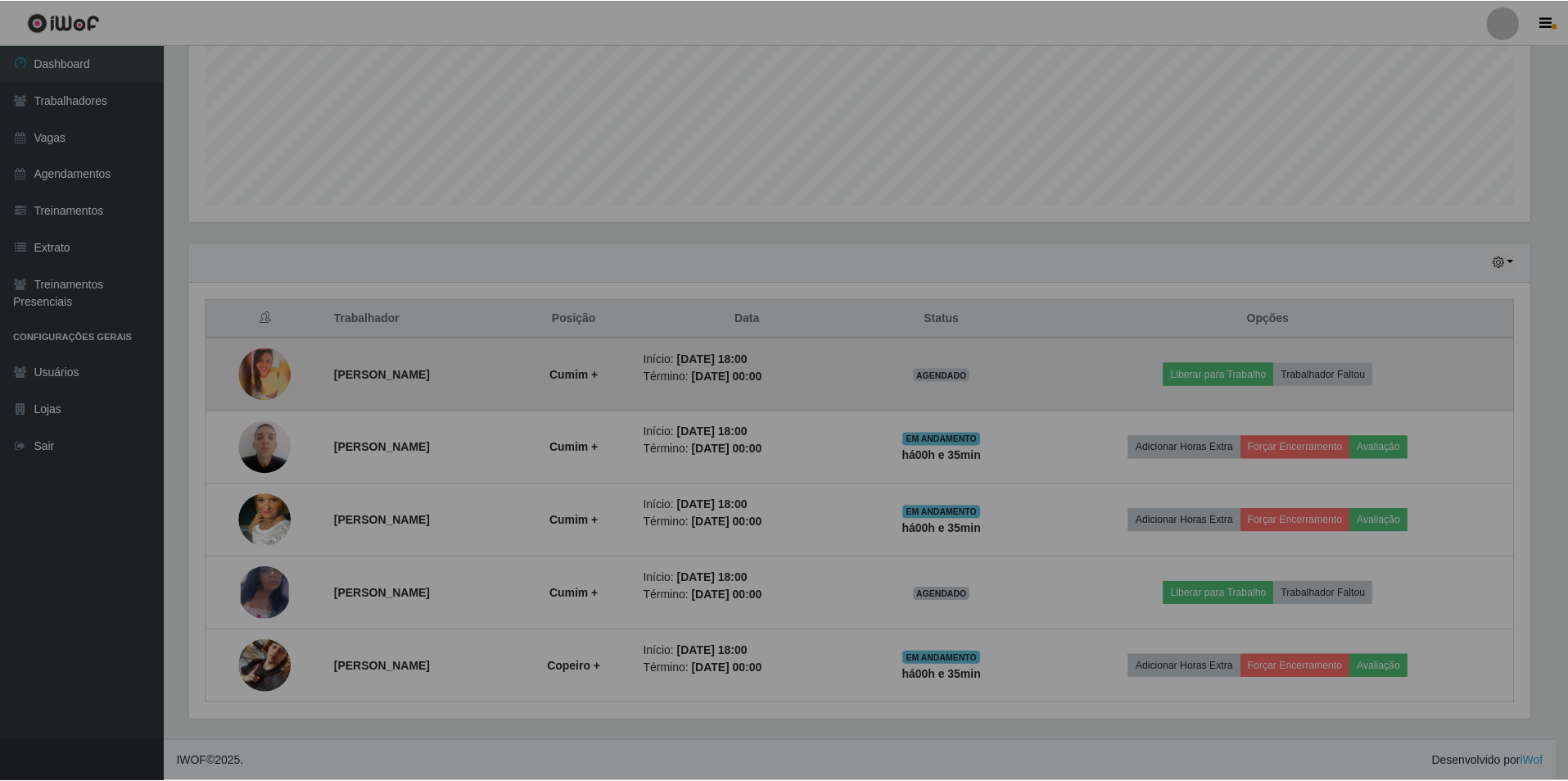
scroll to position [340, 1353]
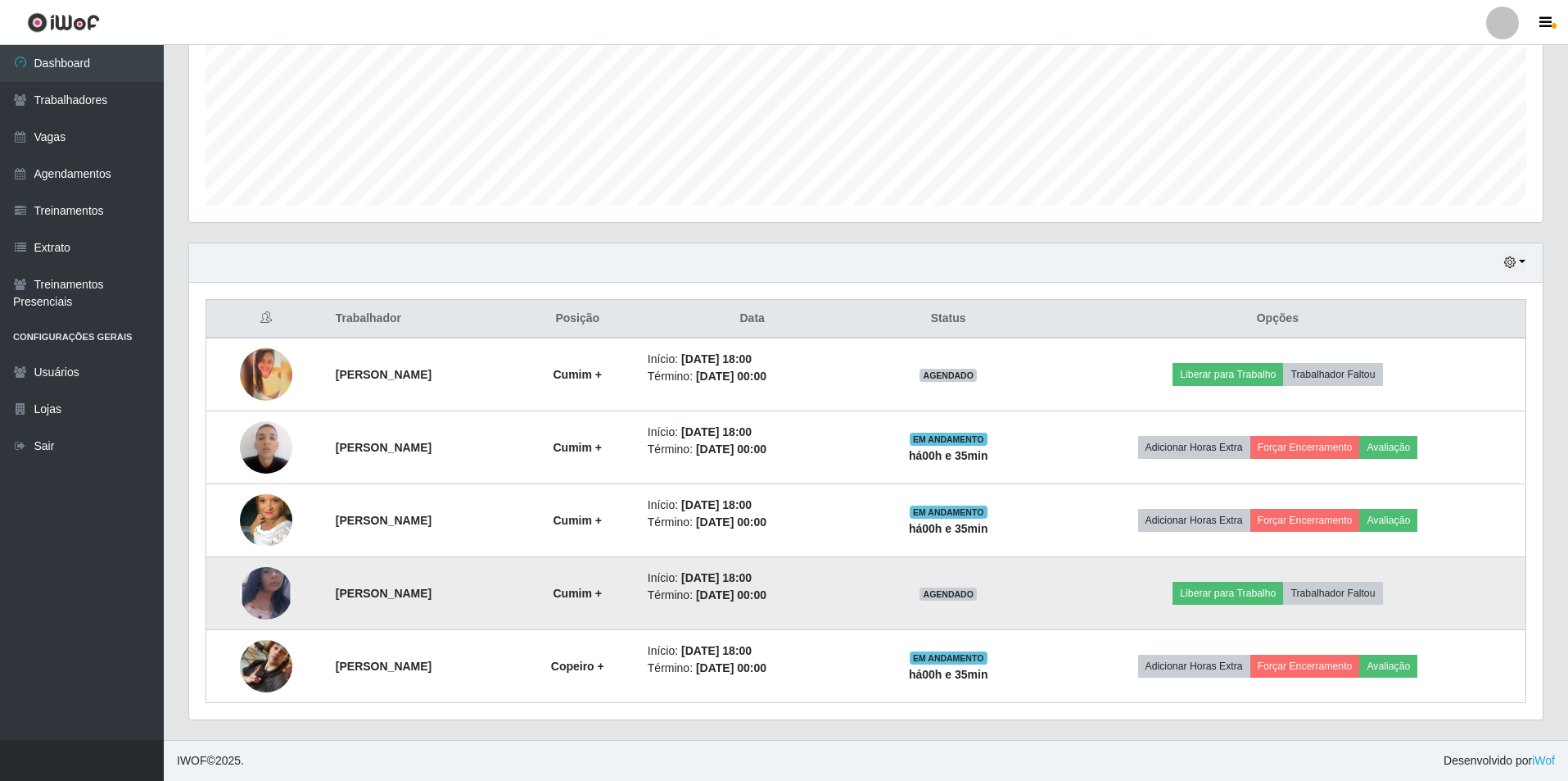
click at [241, 597] on img at bounding box center [266, 592] width 52 height 85
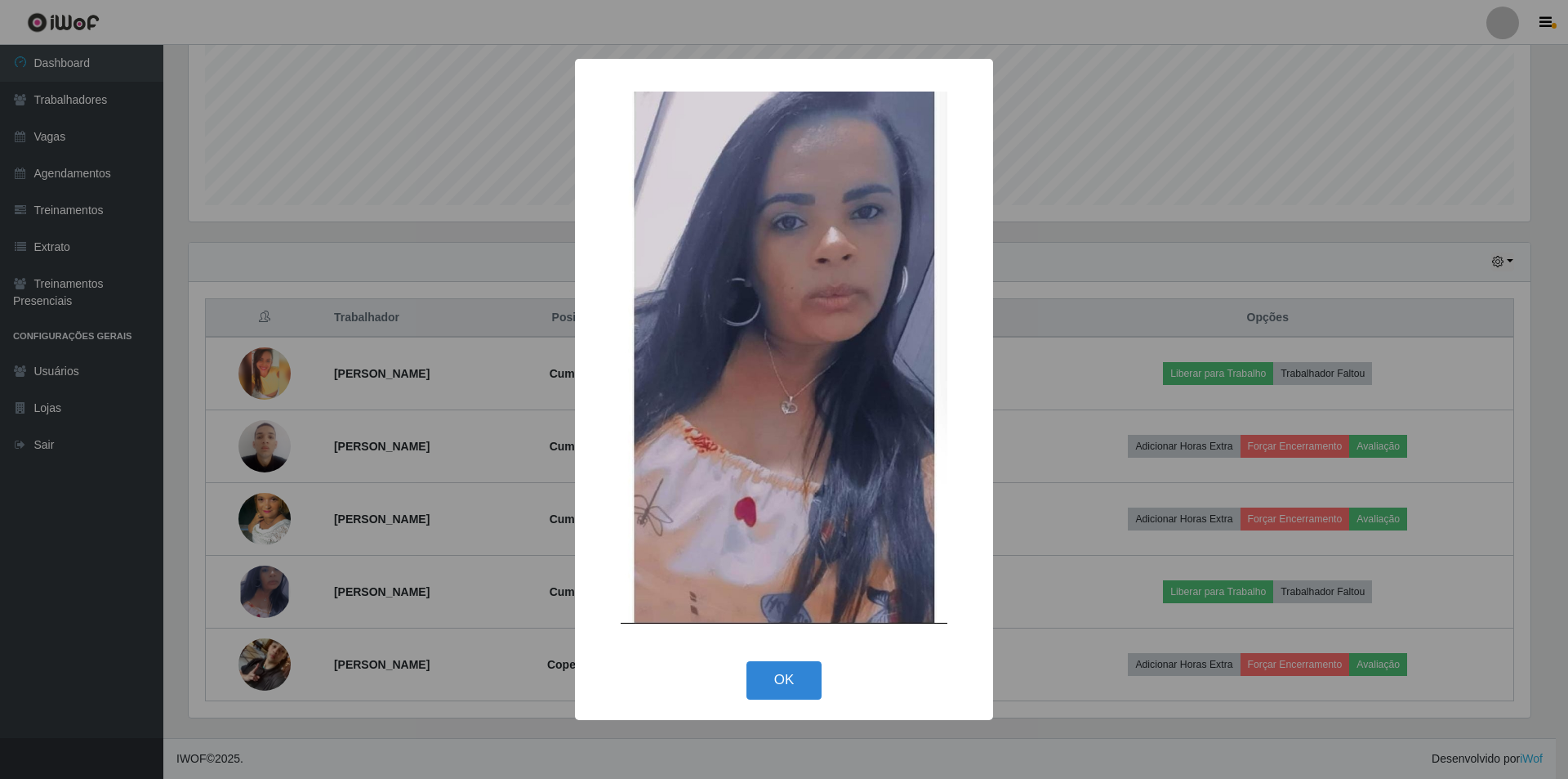
click at [237, 595] on div "× OK Cancel" at bounding box center [784, 390] width 1568 height 779
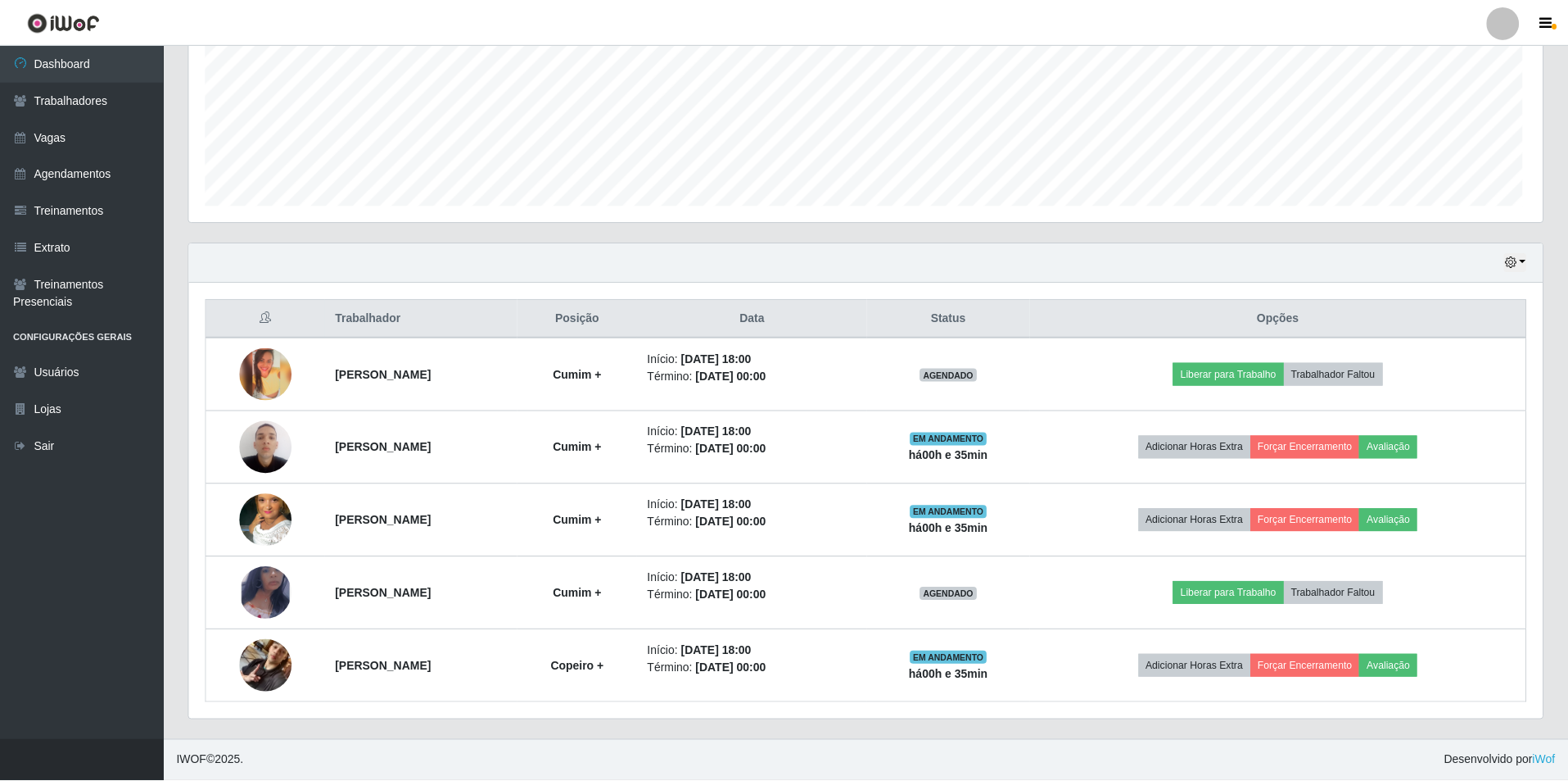
scroll to position [340, 1353]
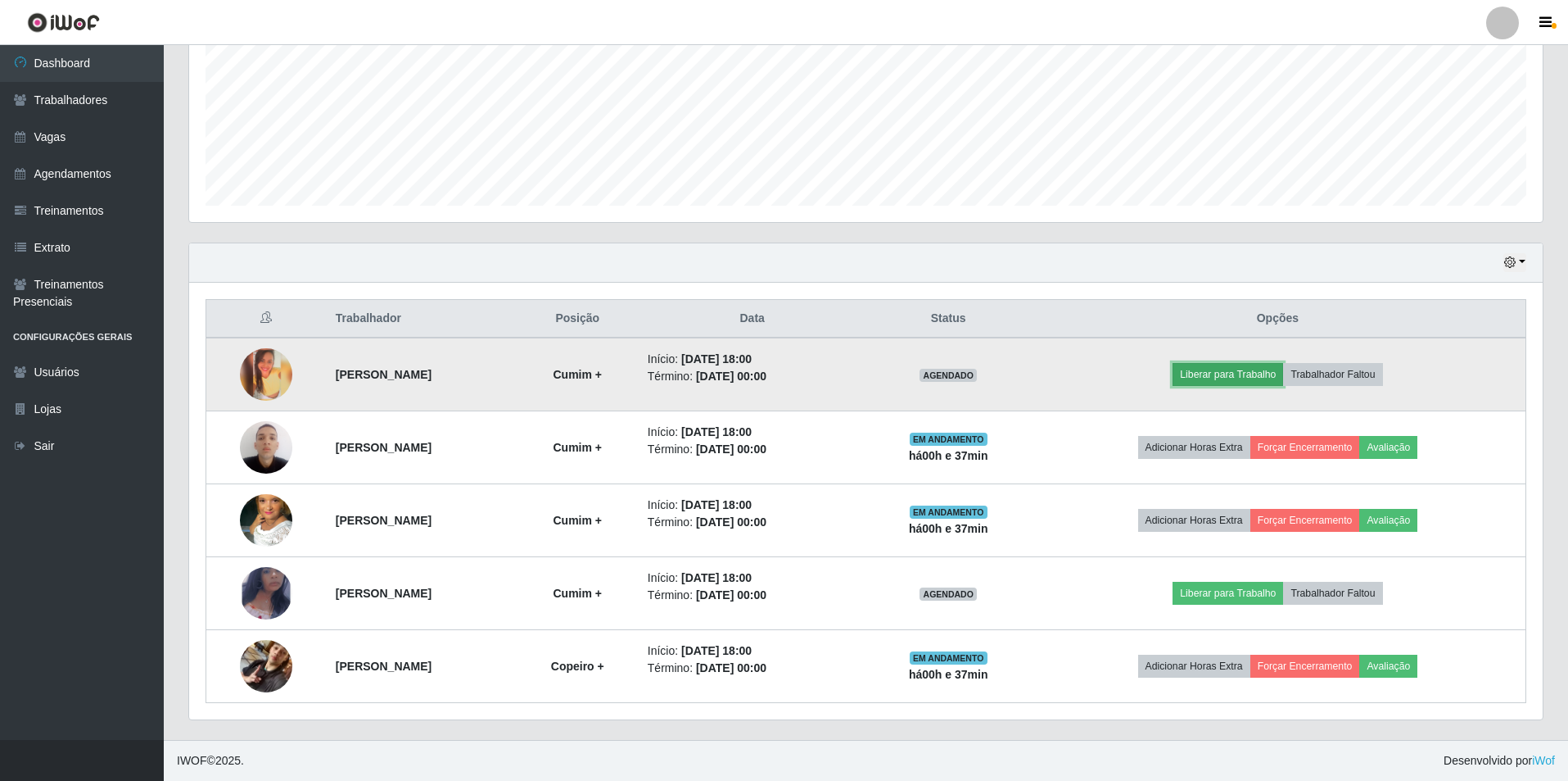
click at [1269, 376] on button "Liberar para Trabalho" at bounding box center [1228, 374] width 110 height 23
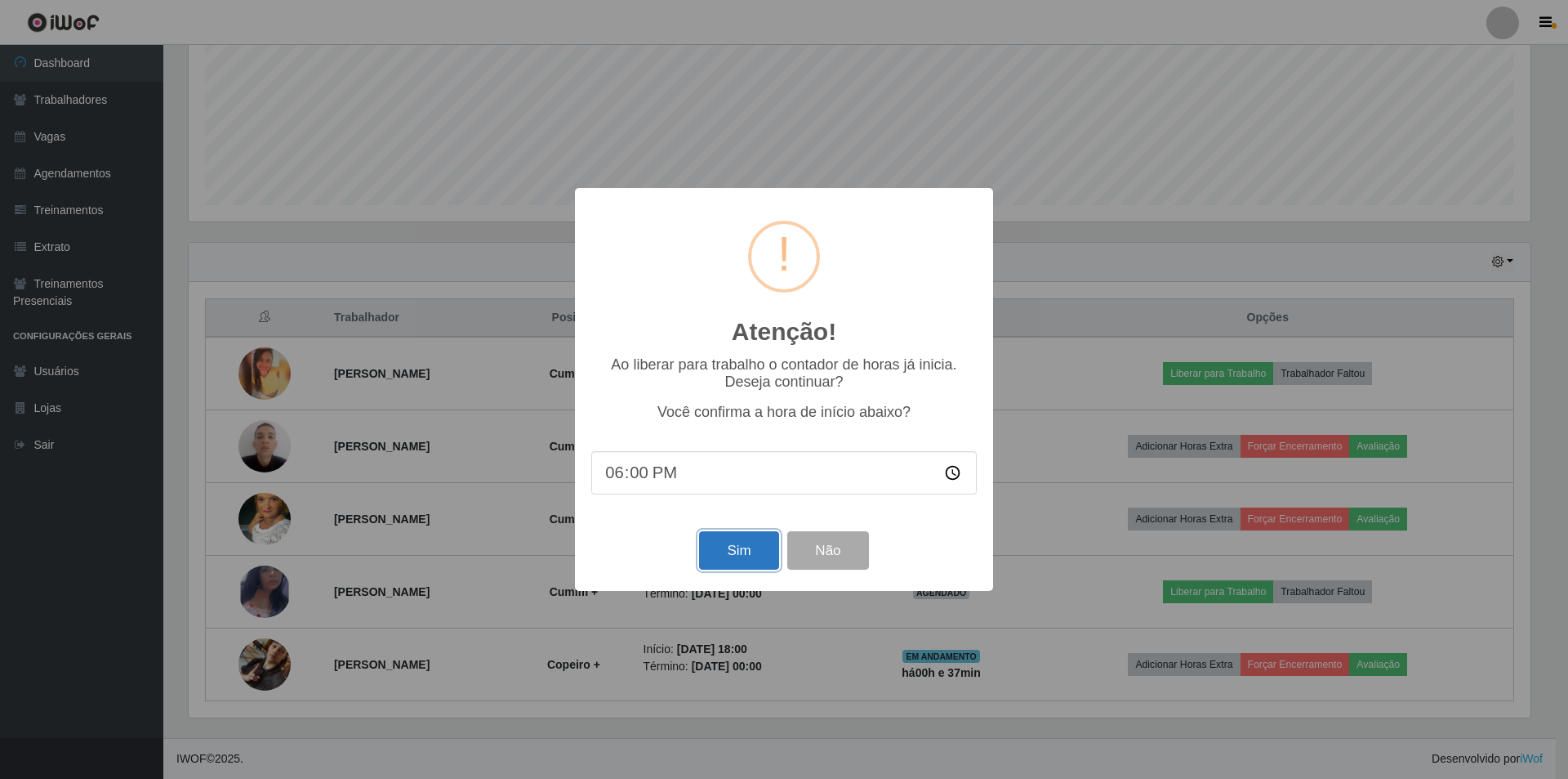
click at [758, 564] on button "Sim" at bounding box center [738, 550] width 80 height 39
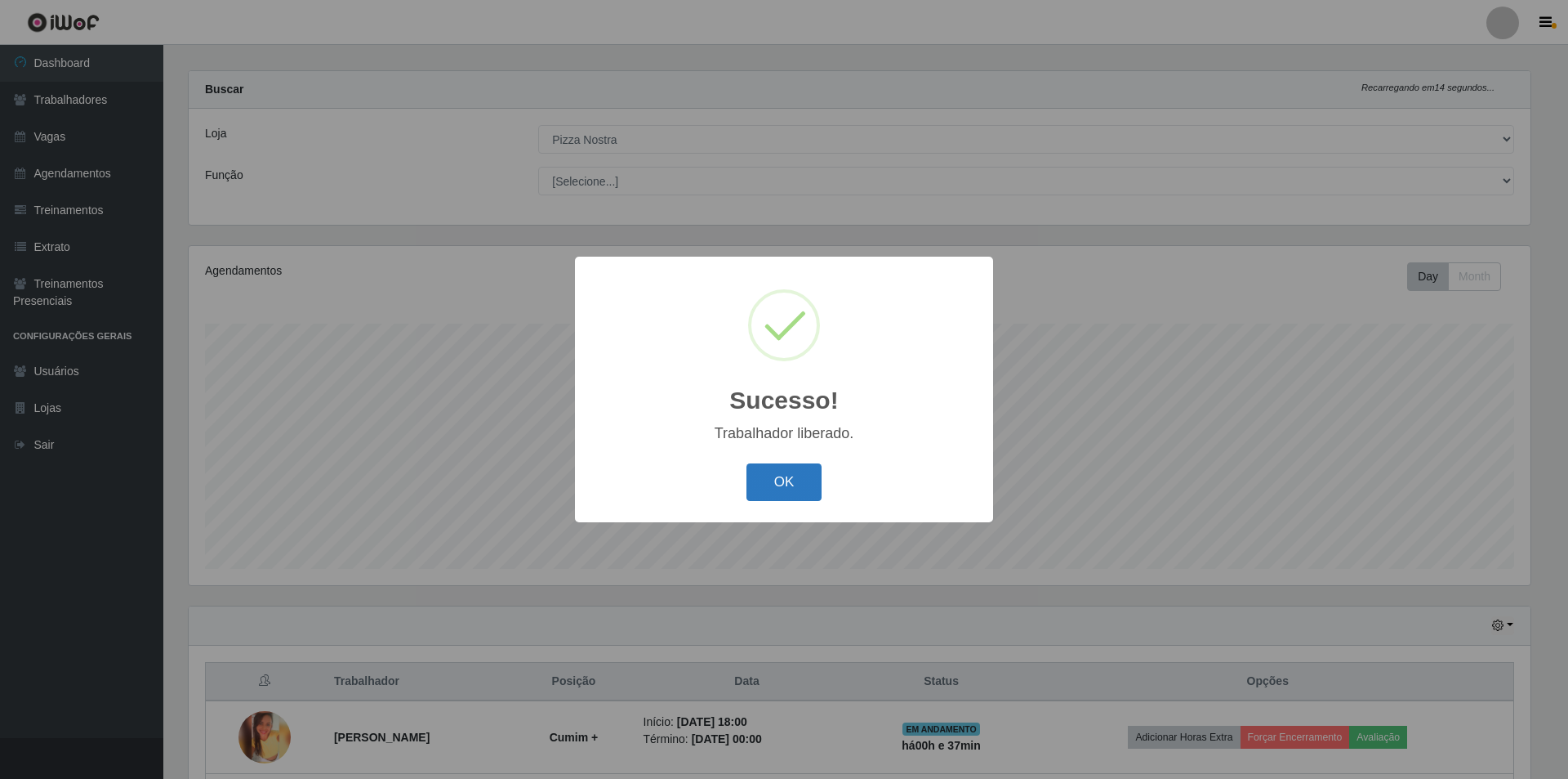
click at [772, 501] on button "OK" at bounding box center [784, 482] width 76 height 39
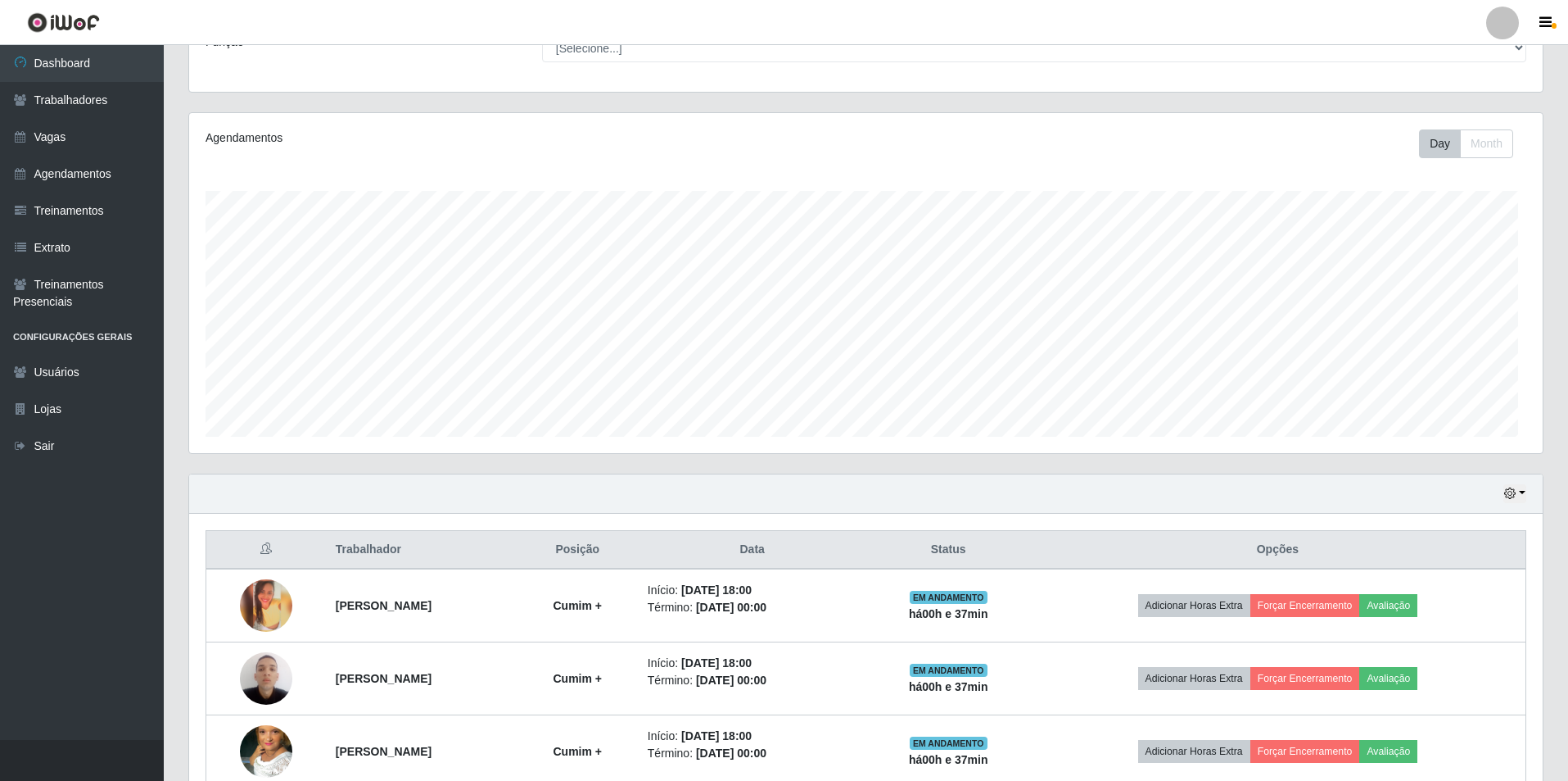
scroll to position [380, 0]
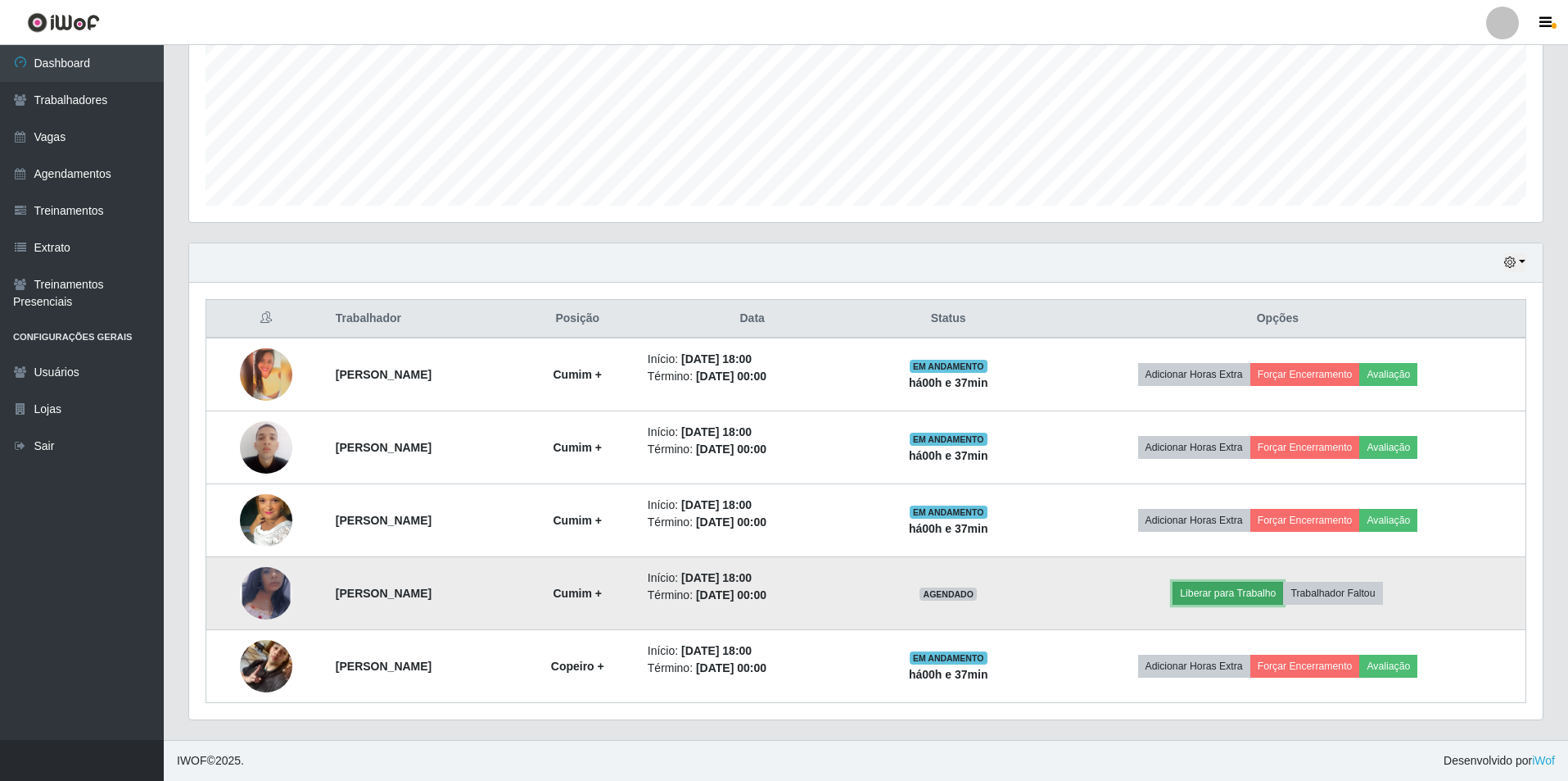
click at [1245, 588] on button "Liberar para Trabalho" at bounding box center [1228, 593] width 110 height 23
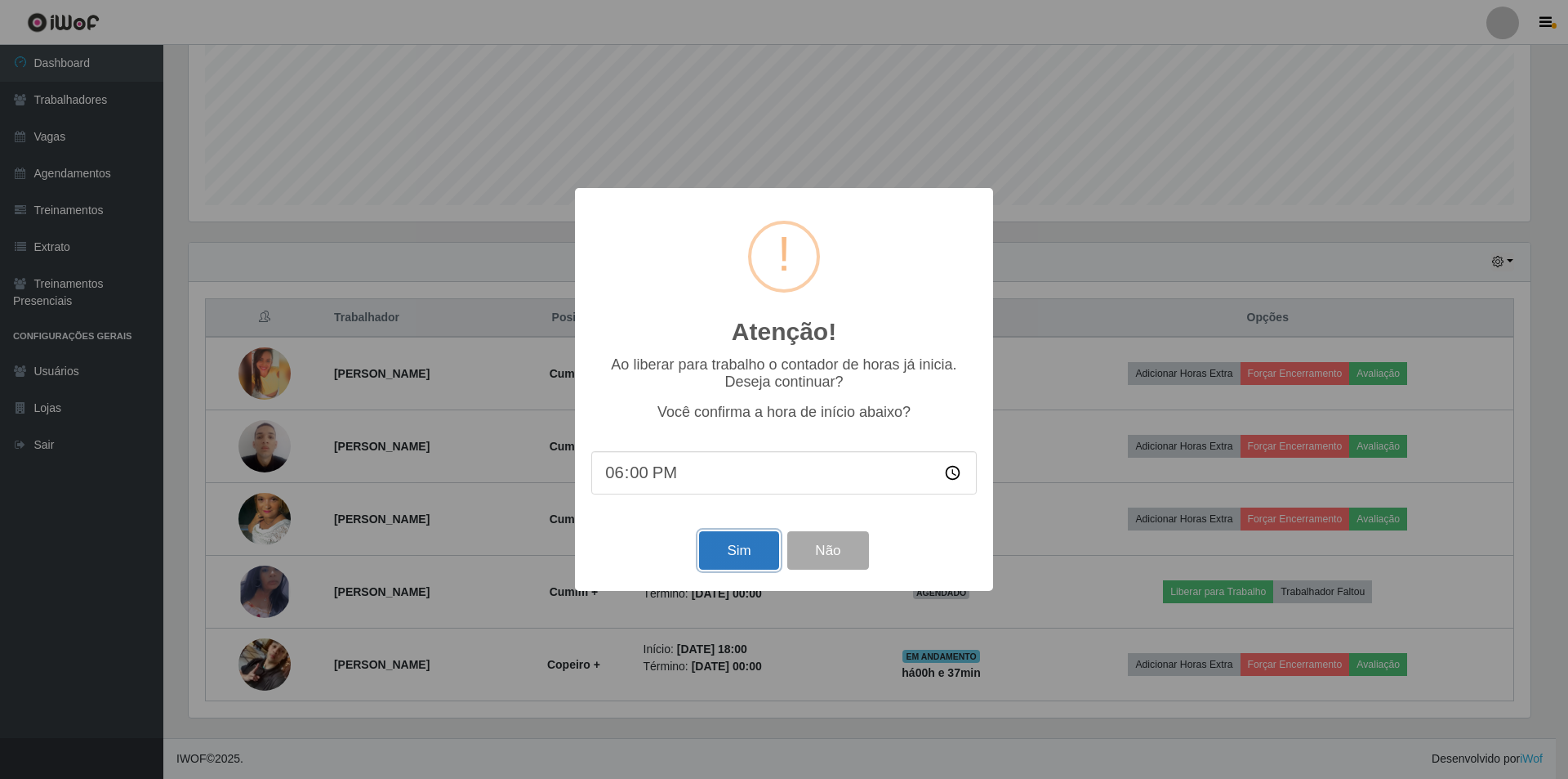
click at [763, 560] on button "Sim" at bounding box center [738, 550] width 80 height 39
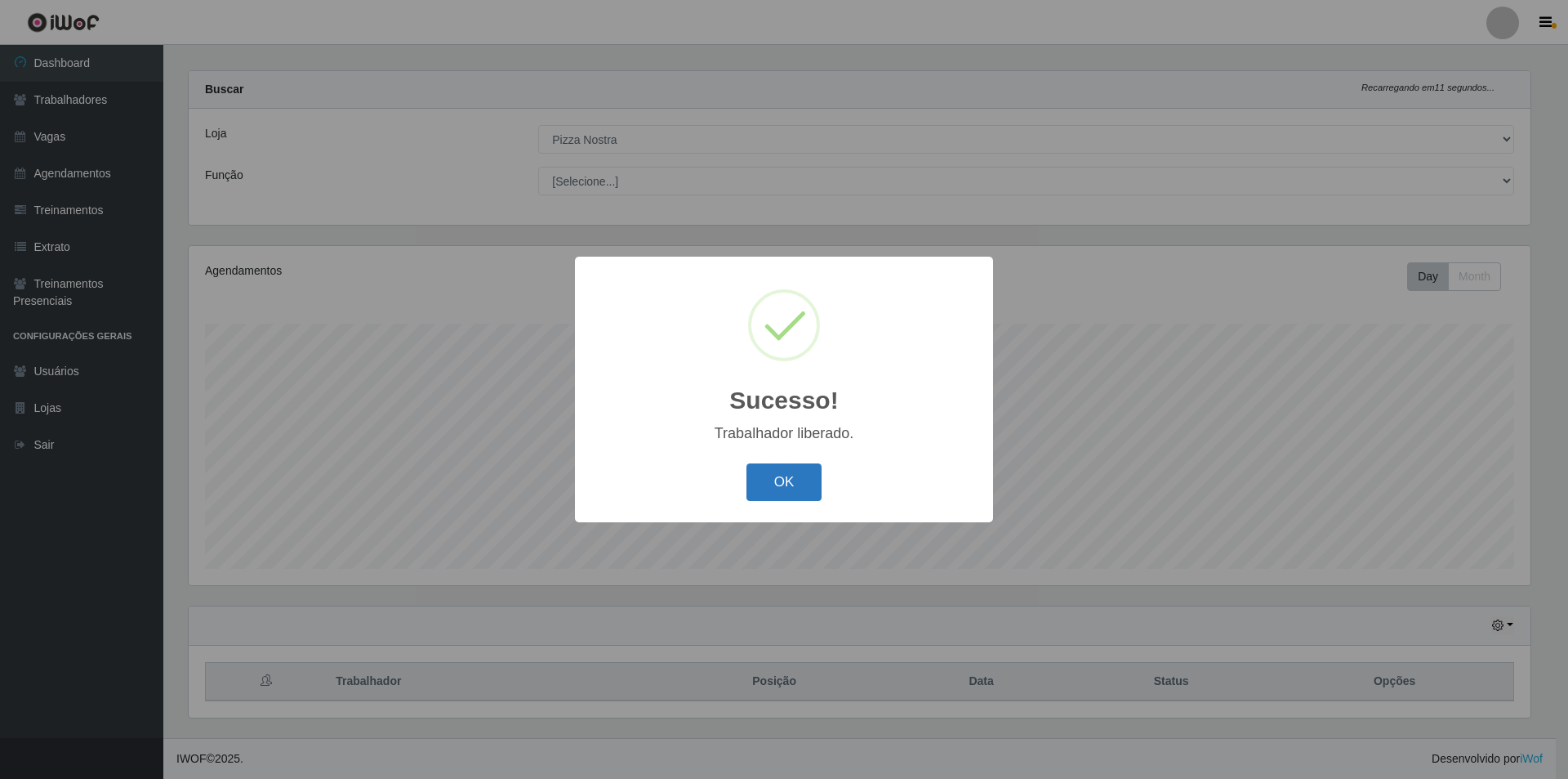
click at [779, 488] on button "OK" at bounding box center [784, 482] width 76 height 39
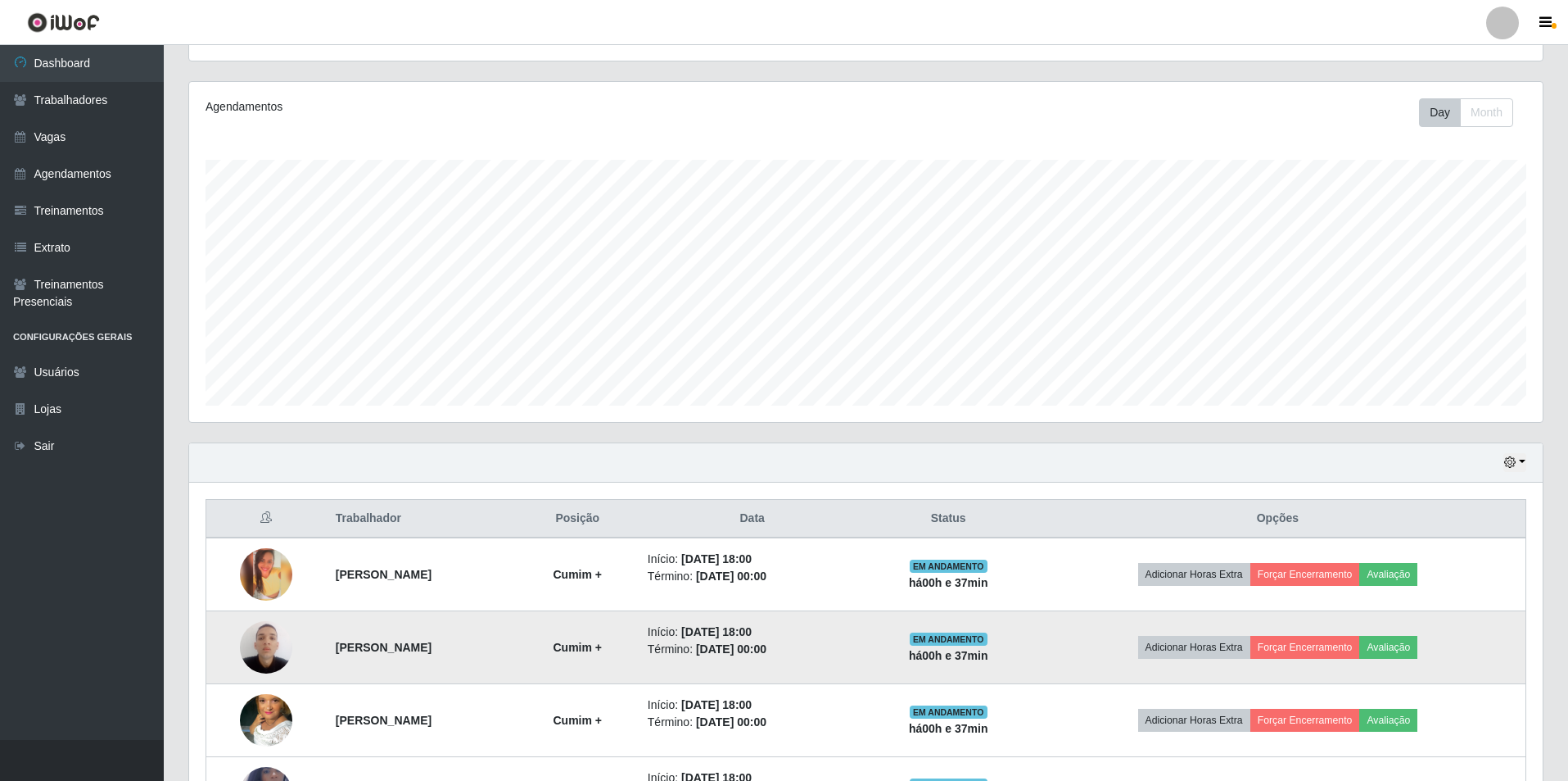
scroll to position [380, 0]
